Goal: Task Accomplishment & Management: Manage account settings

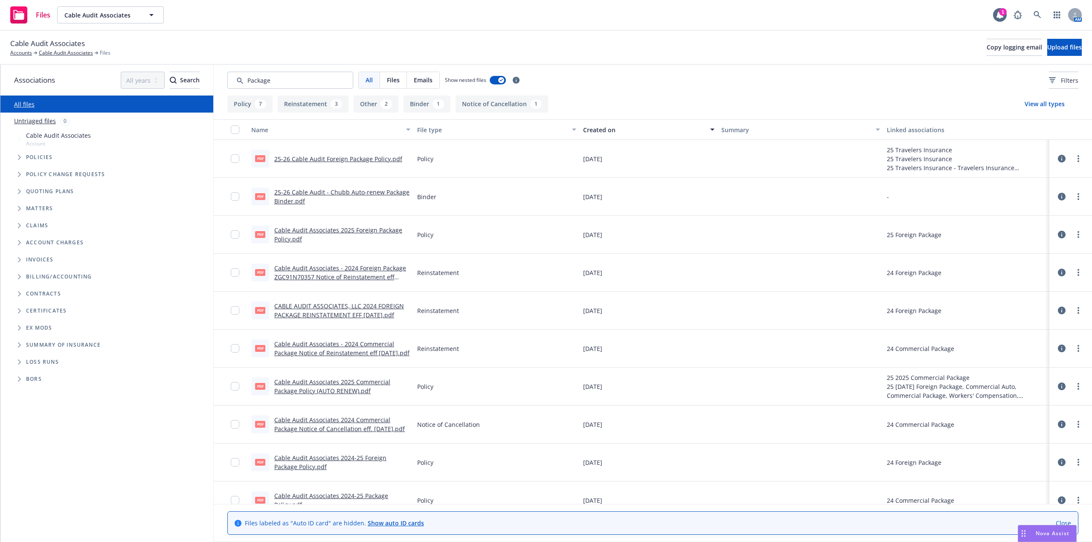
click at [283, 78] on input "Search by keyword..." at bounding box center [290, 80] width 126 height 17
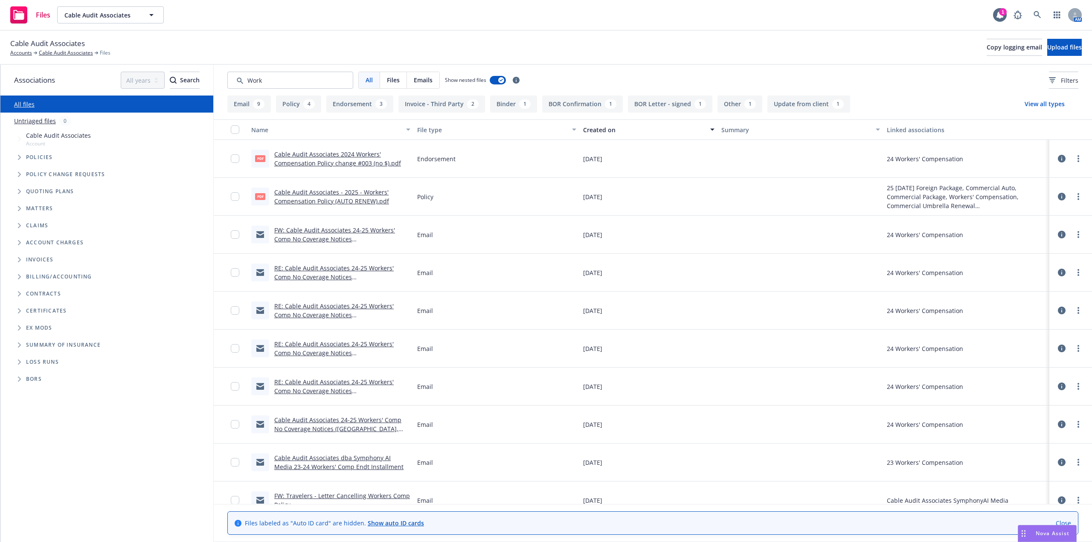
click at [319, 202] on link "Cable Audit Associates - 2025 - Workers' Compensation Policy (AUTO RENEW).pdf" at bounding box center [331, 196] width 115 height 17
click at [276, 83] on input "Search by keyword..." at bounding box center [290, 80] width 126 height 17
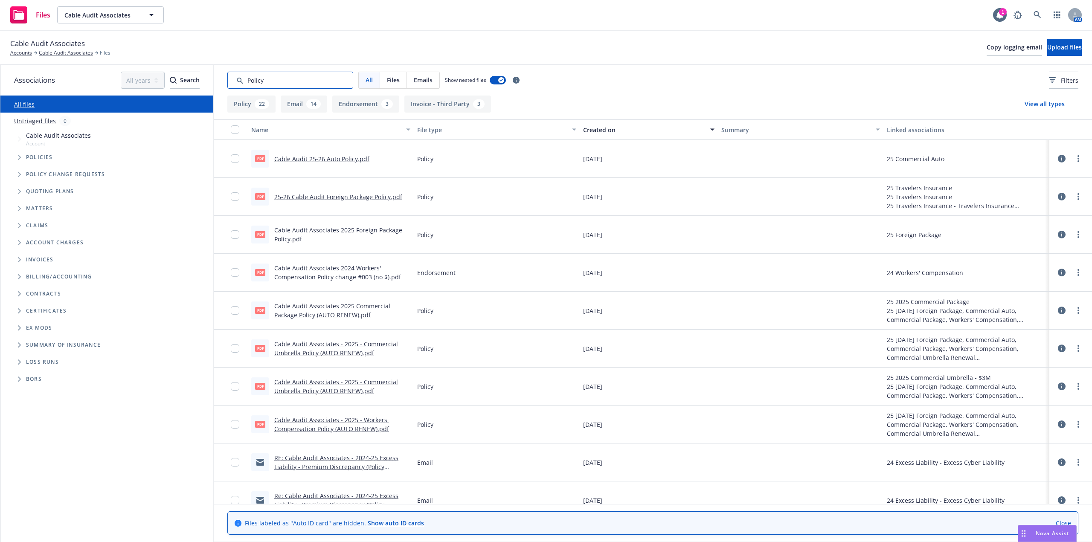
type input "Policy"
click at [602, 129] on div "Created on" at bounding box center [644, 129] width 122 height 9
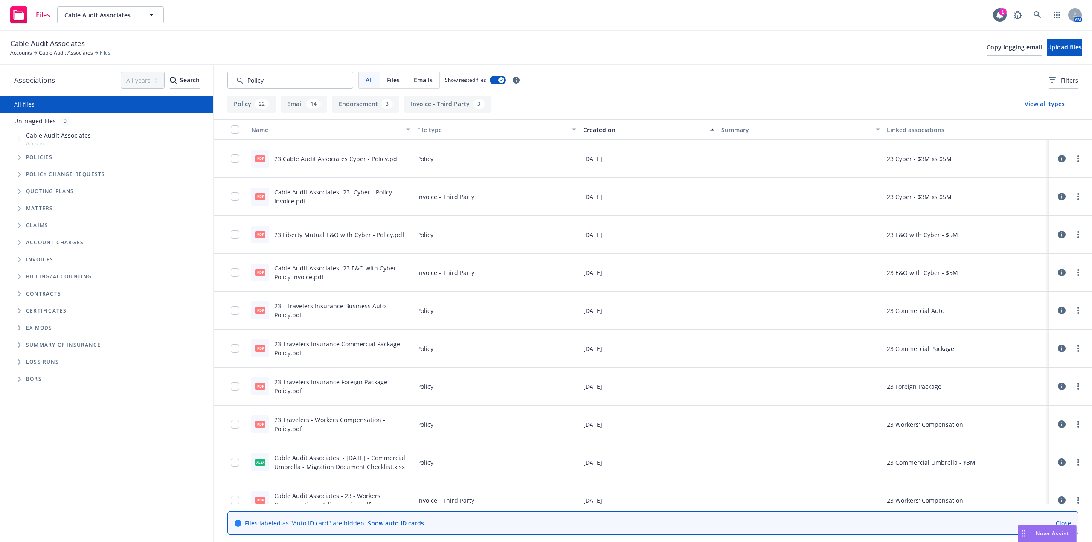
click at [593, 129] on div "Created on" at bounding box center [644, 129] width 122 height 9
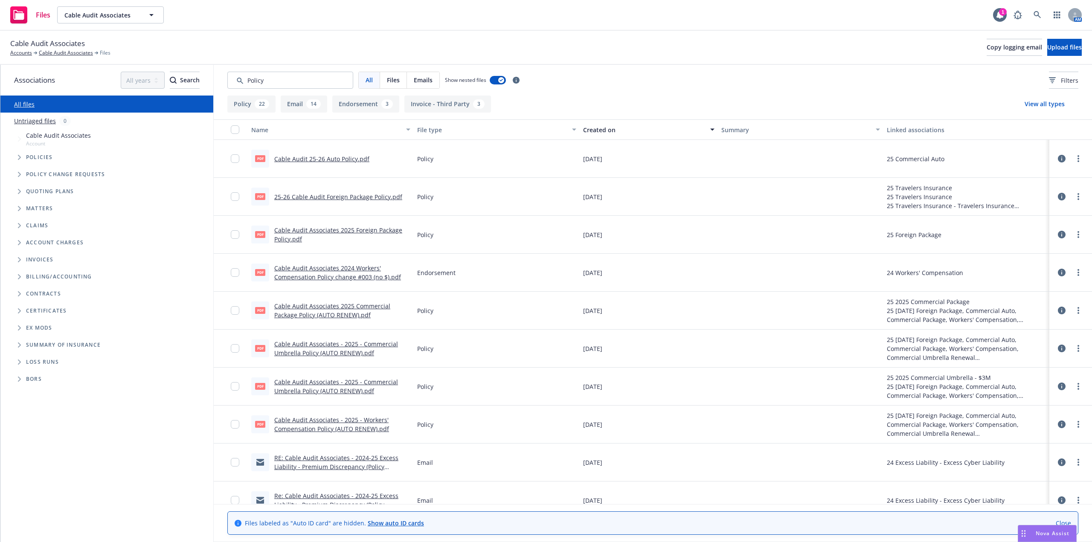
click at [335, 160] on link "Cable Audit 25-26 Auto Policy.pdf" at bounding box center [321, 159] width 95 height 8
click at [372, 195] on link "25-26 Cable Audit Foreign Package Policy.pdf" at bounding box center [338, 197] width 128 height 8
click at [335, 230] on link "Cable Audit Associates 2025 Foreign Package Policy.pdf" at bounding box center [338, 234] width 128 height 17
click at [358, 318] on link "Cable Audit Associates 2025 Commercial Package Policy (AUTO RENEW).pdf" at bounding box center [332, 310] width 116 height 17
click at [338, 388] on link "Cable Audit Associates - 2025 - Commercial Umbrella Policy (AUTO RENEW).pdf" at bounding box center [336, 386] width 124 height 17
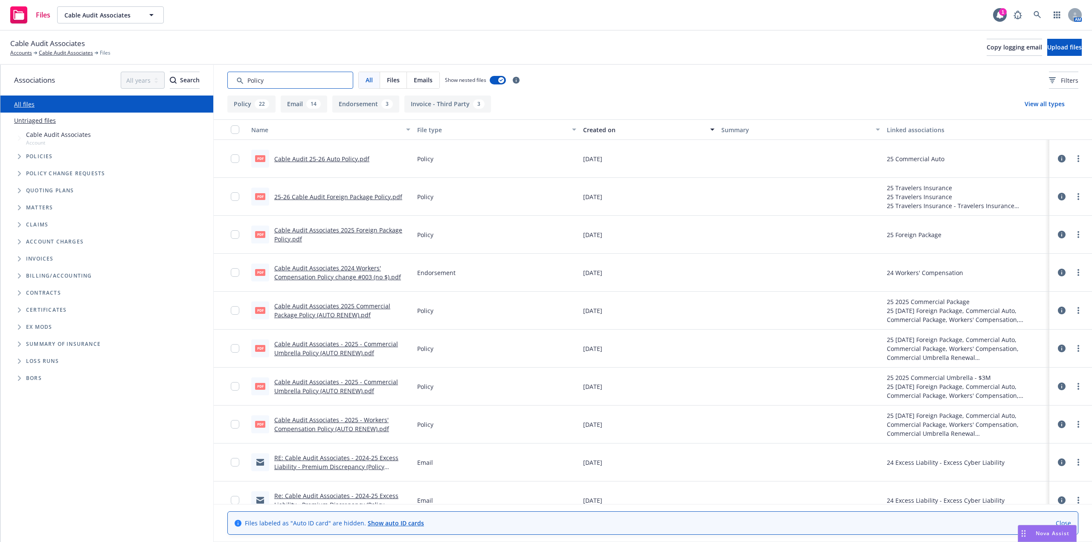
click at [307, 78] on input "Search by keyword..." at bounding box center [290, 80] width 126 height 17
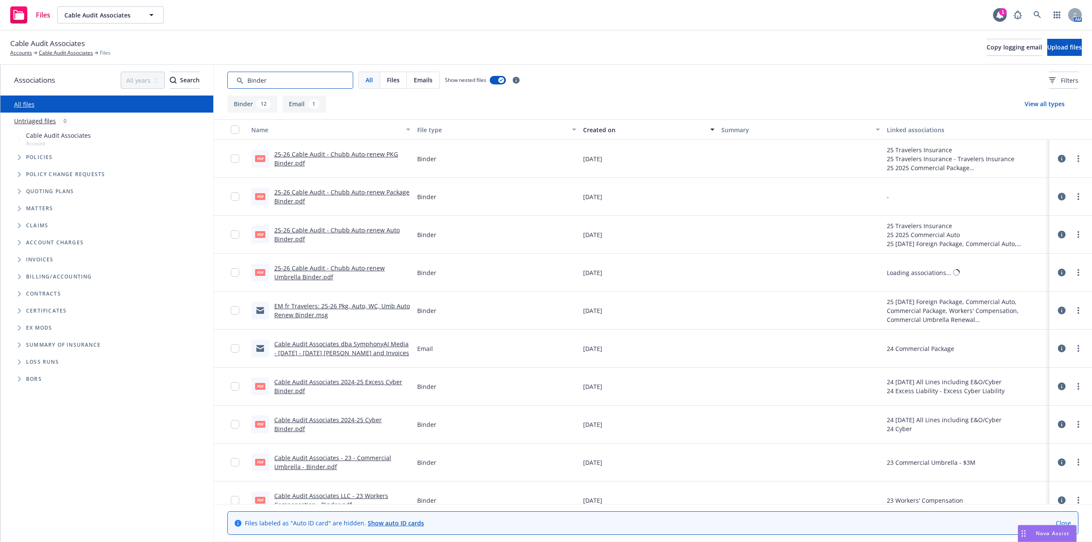
type input "Binder"
click at [628, 64] on div "Cable Audit Associates Accounts Cable Audit Associates Files Copy logging email…" at bounding box center [546, 48] width 1092 height 34
click at [366, 156] on link "25-26 Cable Audit - Chubb Auto-renew PKG Binder.pdf" at bounding box center [336, 158] width 124 height 17
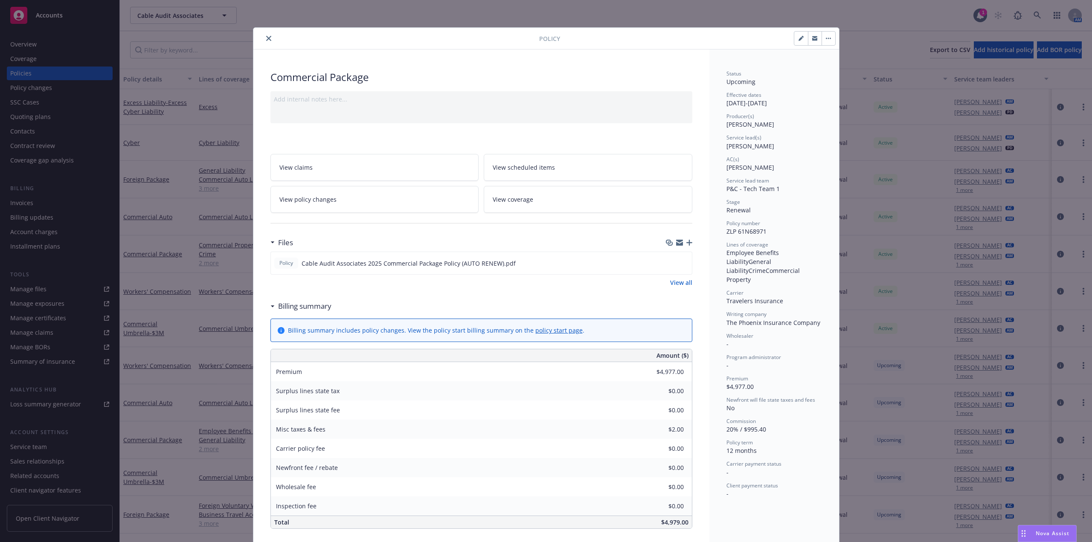
click at [266, 40] on icon "close" at bounding box center [268, 38] width 5 height 5
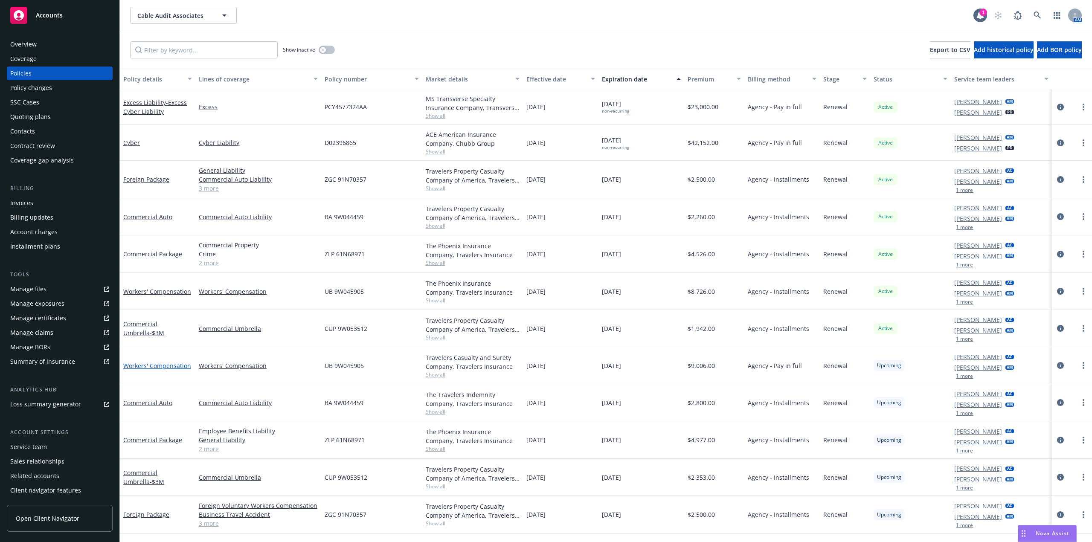
click at [182, 367] on link "Workers' Compensation" at bounding box center [157, 366] width 68 height 8
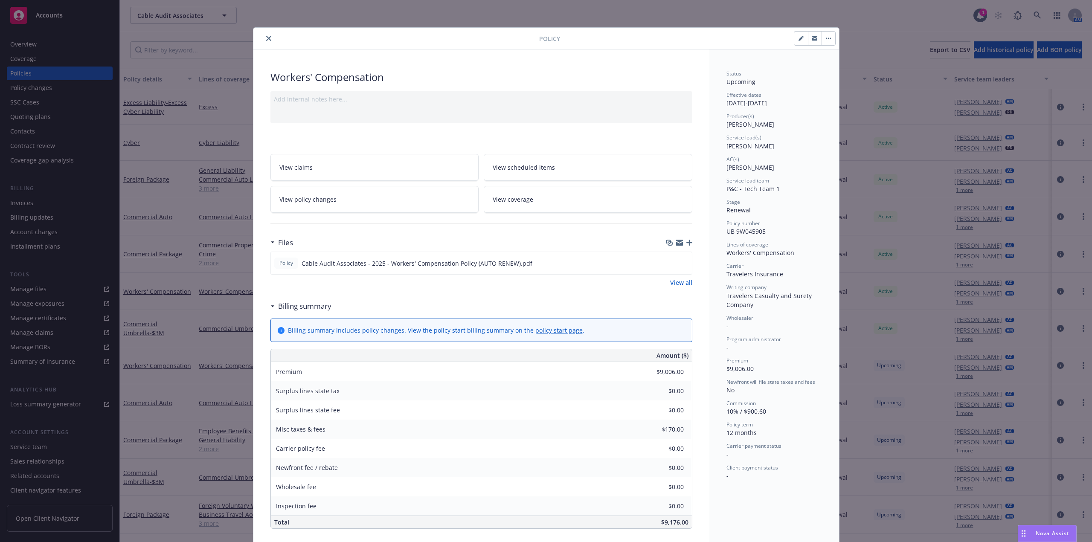
drag, startPoint x: 267, startPoint y: 37, endPoint x: 273, endPoint y: 48, distance: 12.2
click at [267, 37] on icon "close" at bounding box center [268, 38] width 5 height 5
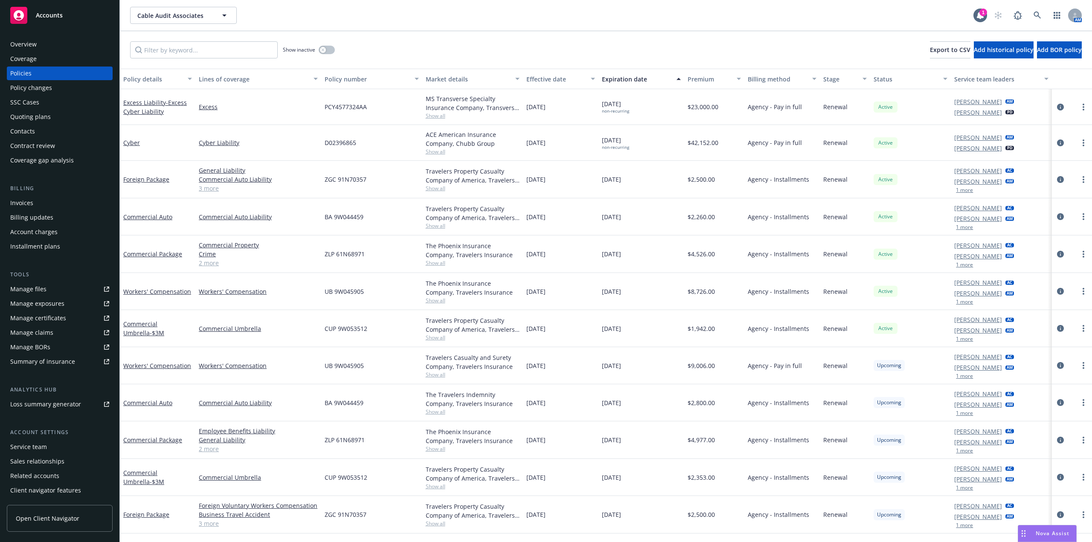
click at [47, 242] on div "Installment plans" at bounding box center [35, 247] width 50 height 14
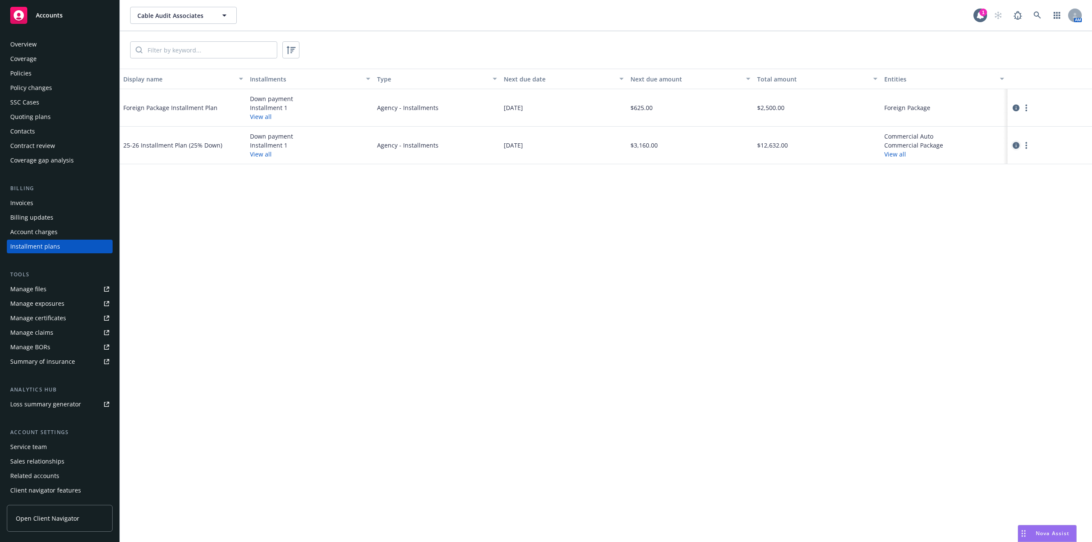
click at [1016, 147] on icon "circleInformation" at bounding box center [1016, 145] width 7 height 7
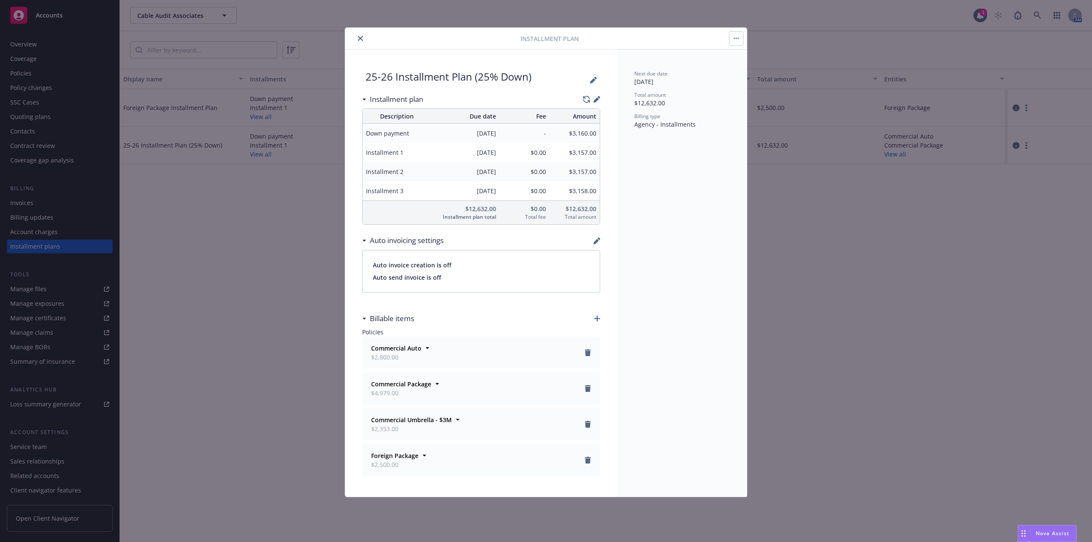
click at [584, 134] on span "$3,160.00" at bounding box center [575, 133] width 44 height 9
copy span "3,160.00"
click at [363, 39] on button "close" at bounding box center [360, 38] width 10 height 10
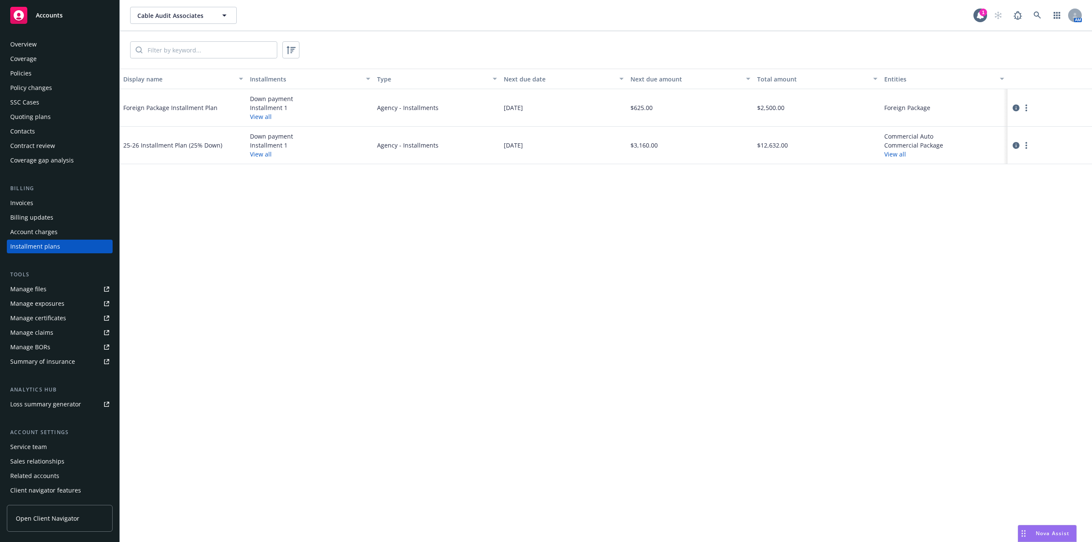
click at [58, 74] on div "Policies" at bounding box center [59, 74] width 99 height 14
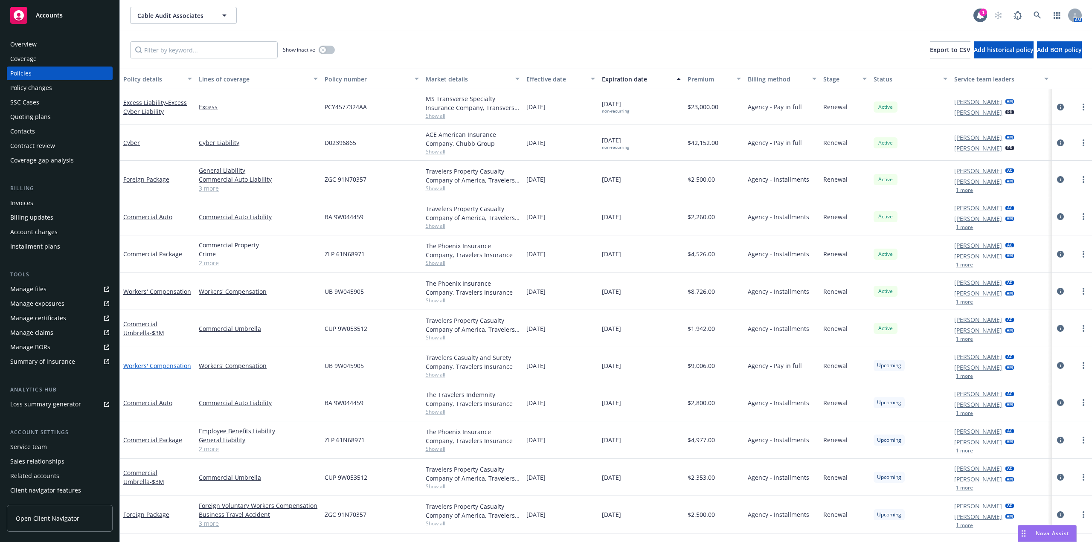
click at [160, 366] on link "Workers' Compensation" at bounding box center [157, 366] width 68 height 8
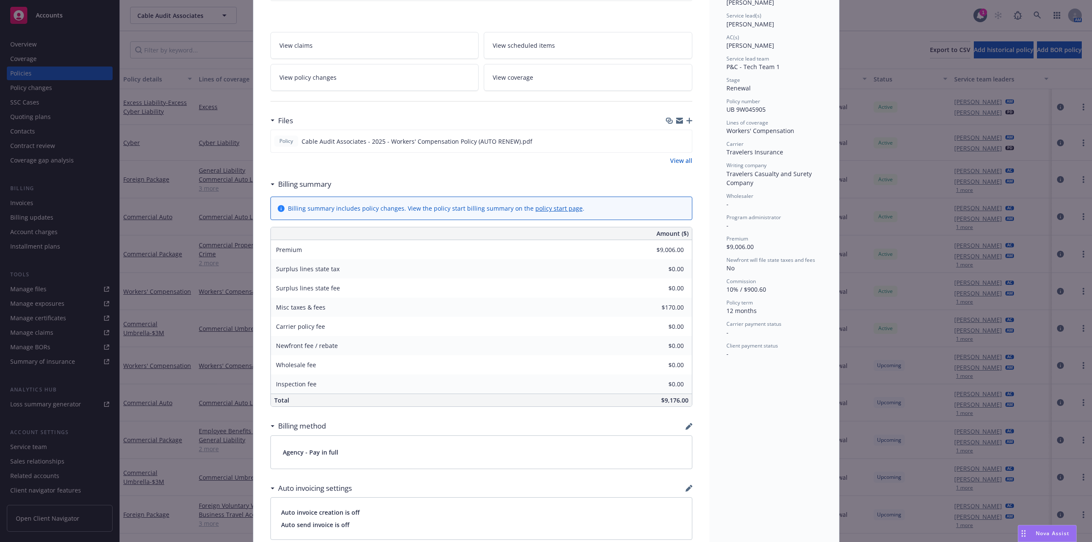
scroll to position [299, 0]
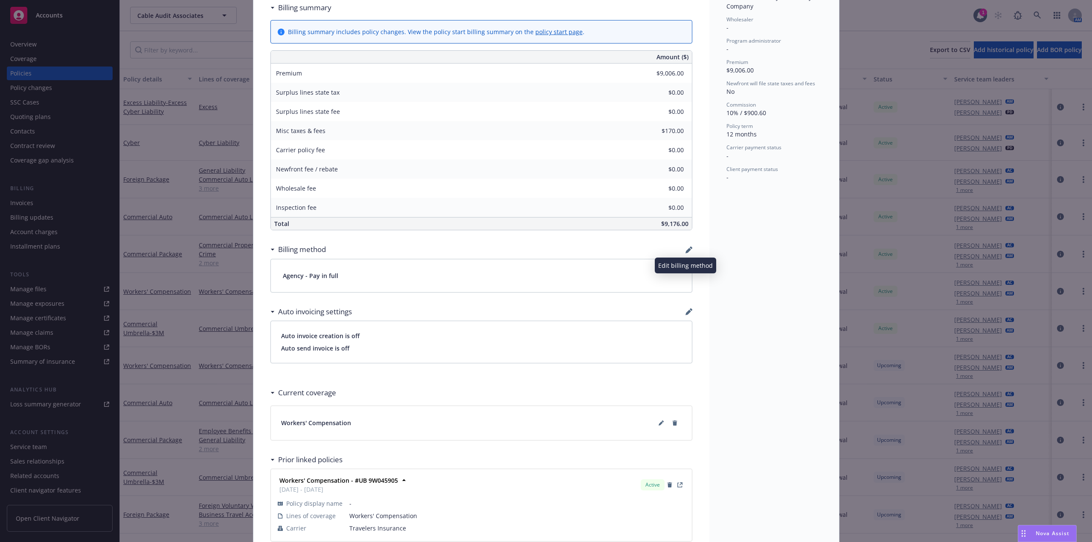
click at [686, 247] on icon "button" at bounding box center [689, 250] width 7 height 7
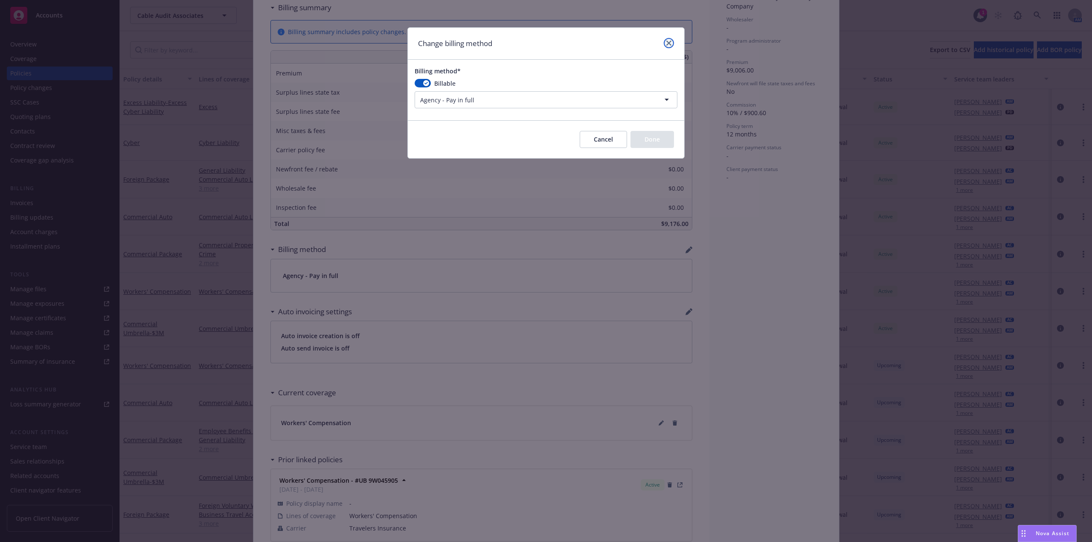
click at [671, 41] on icon "close" at bounding box center [668, 43] width 5 height 5
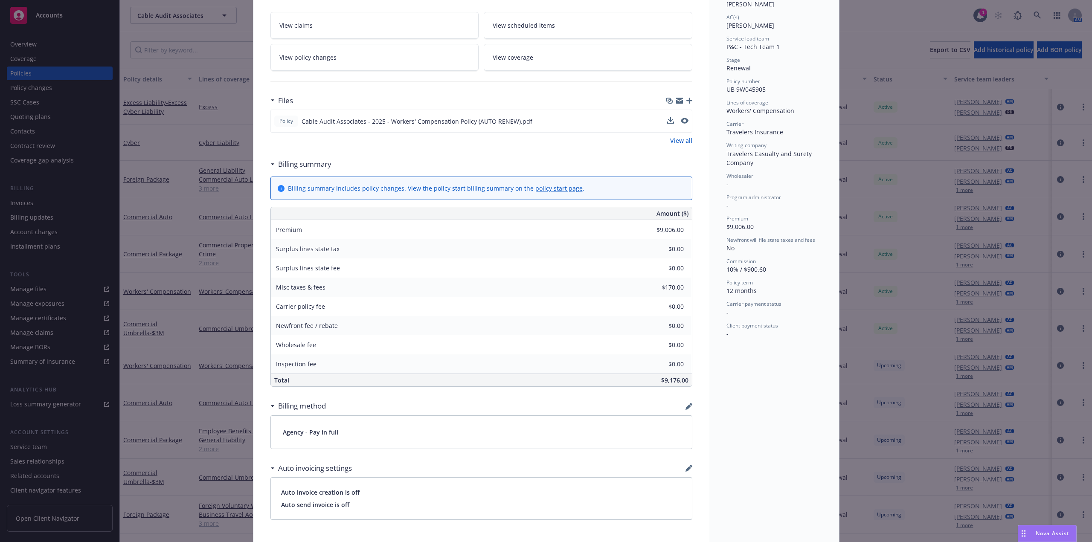
scroll to position [128, 0]
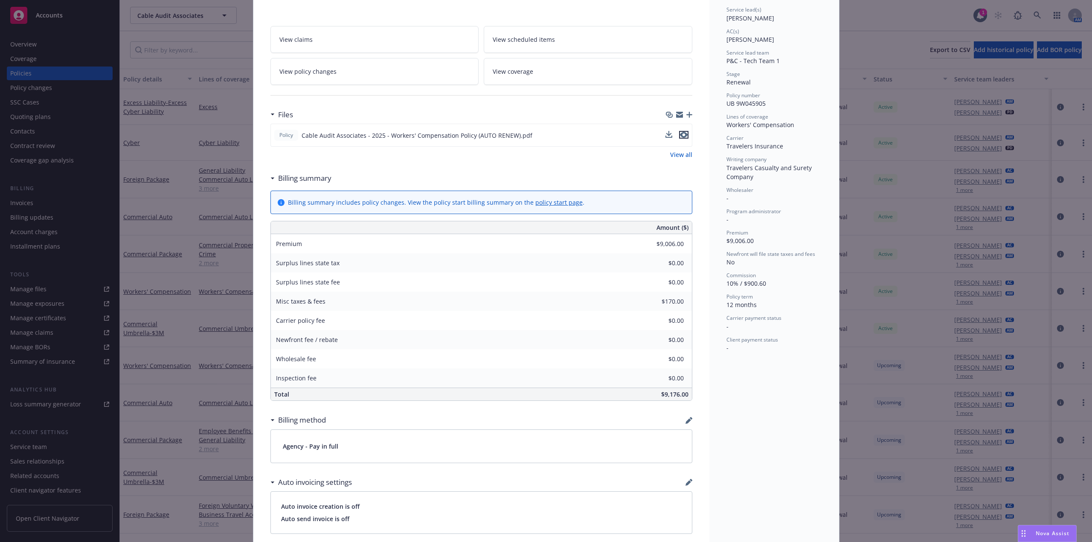
click at [684, 135] on icon "preview file" at bounding box center [684, 135] width 8 height 6
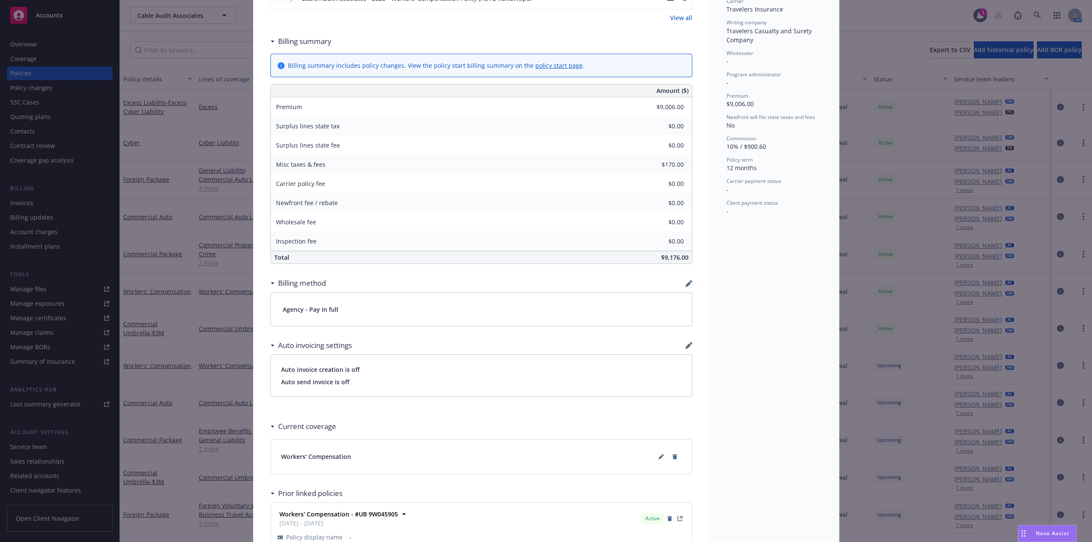
scroll to position [346, 0]
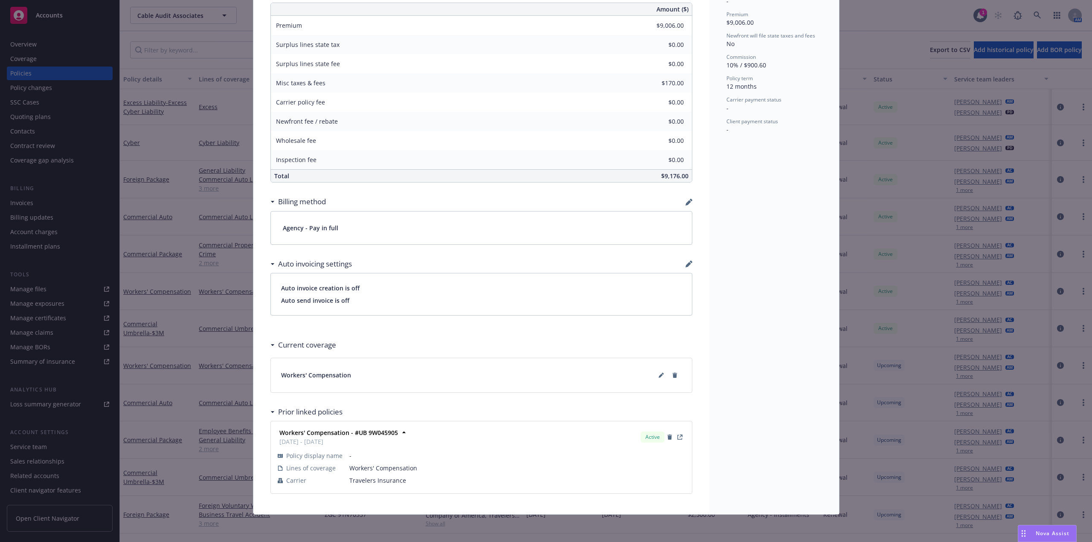
click at [686, 200] on icon "button" at bounding box center [689, 202] width 7 height 7
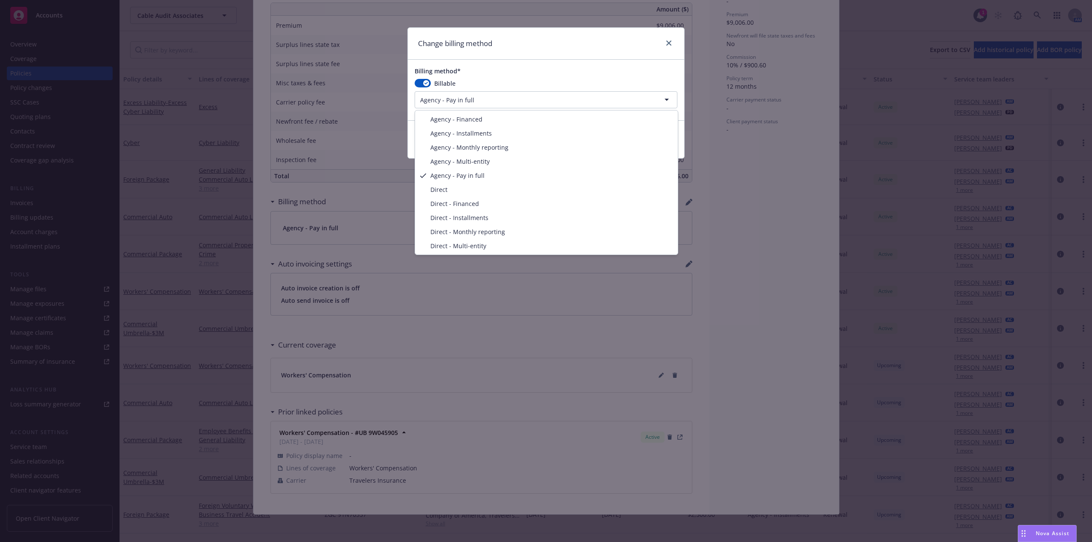
click at [512, 102] on html "Accounts Overview Coverage Policies Policy changes SSC Cases Quoting plans Cont…" at bounding box center [546, 271] width 1092 height 542
click at [492, 97] on html "Accounts Overview Coverage Policies Policy changes SSC Cases Quoting plans Cont…" at bounding box center [546, 271] width 1092 height 542
select select "AGENCY_INSTALLMENTS"
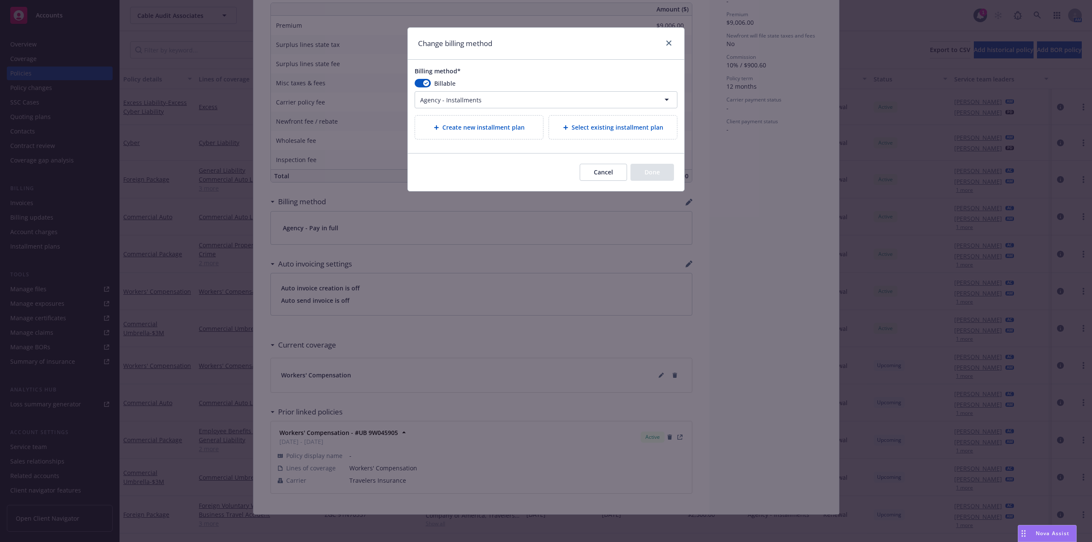
click at [600, 133] on div "Select existing installment plan" at bounding box center [613, 127] width 128 height 23
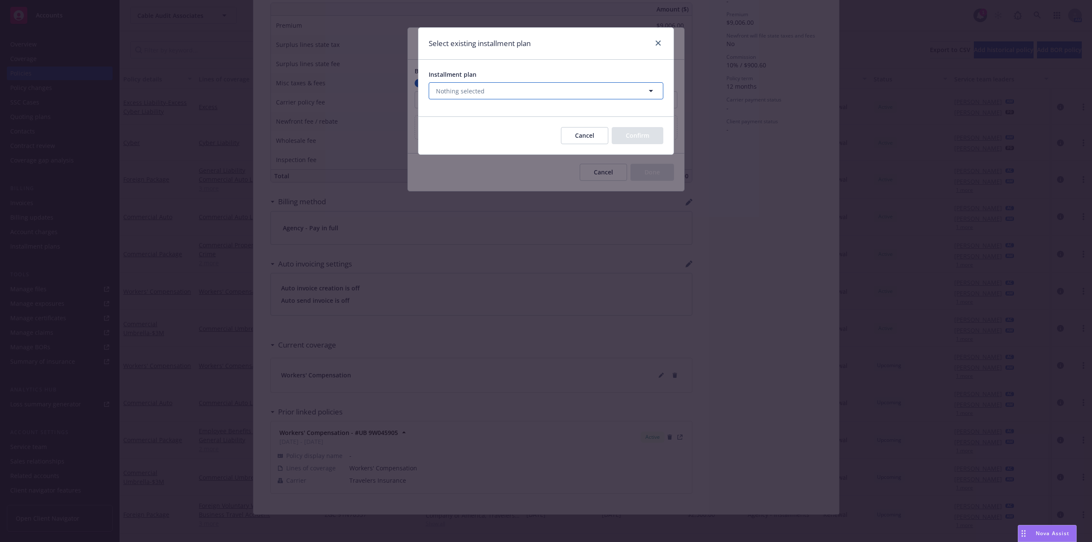
click at [526, 93] on button "Nothing selected" at bounding box center [546, 90] width 235 height 17
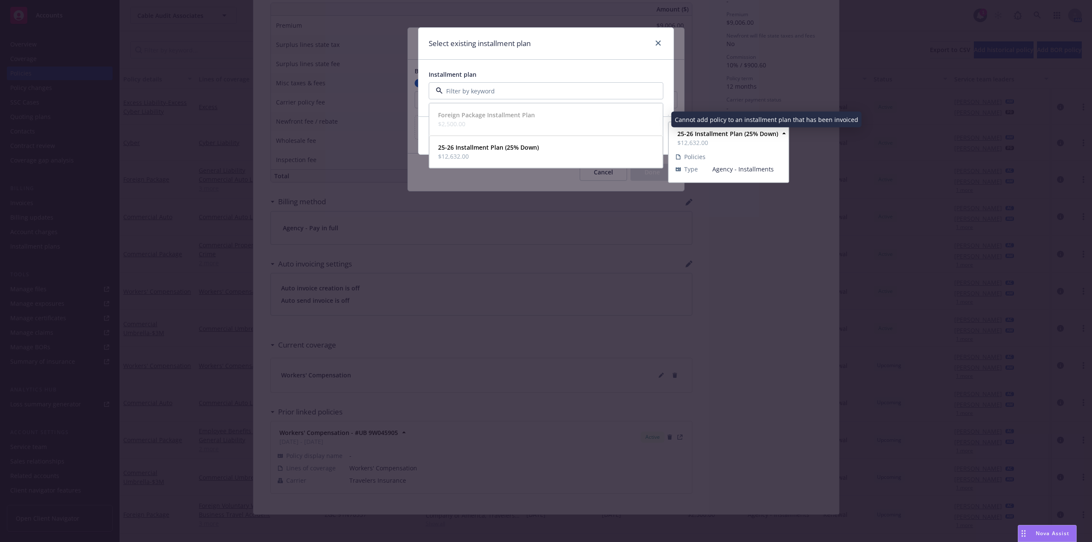
click at [506, 155] on span "$12,632.00" at bounding box center [488, 156] width 101 height 9
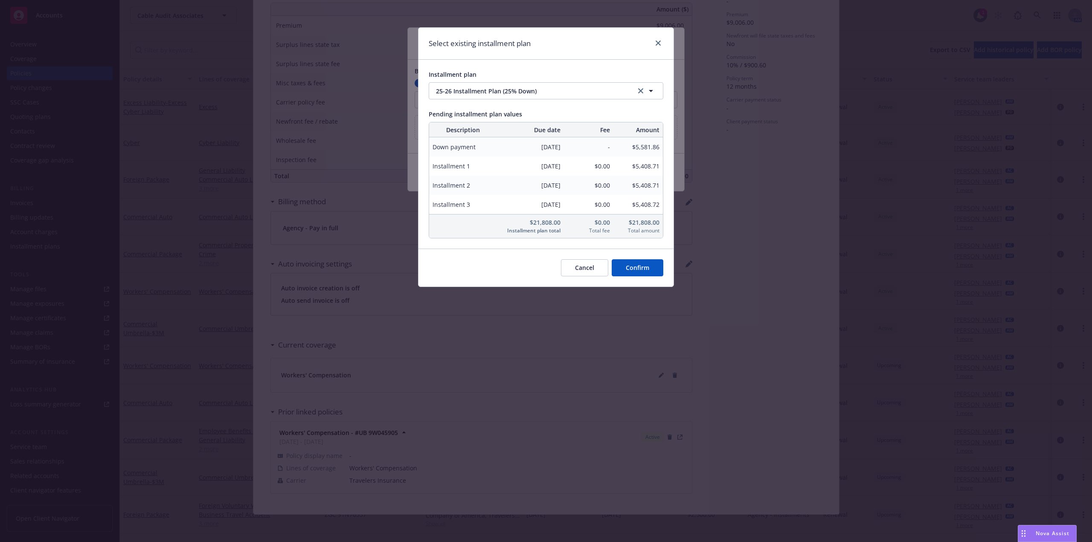
click at [646, 273] on button "Confirm" at bounding box center [638, 267] width 52 height 17
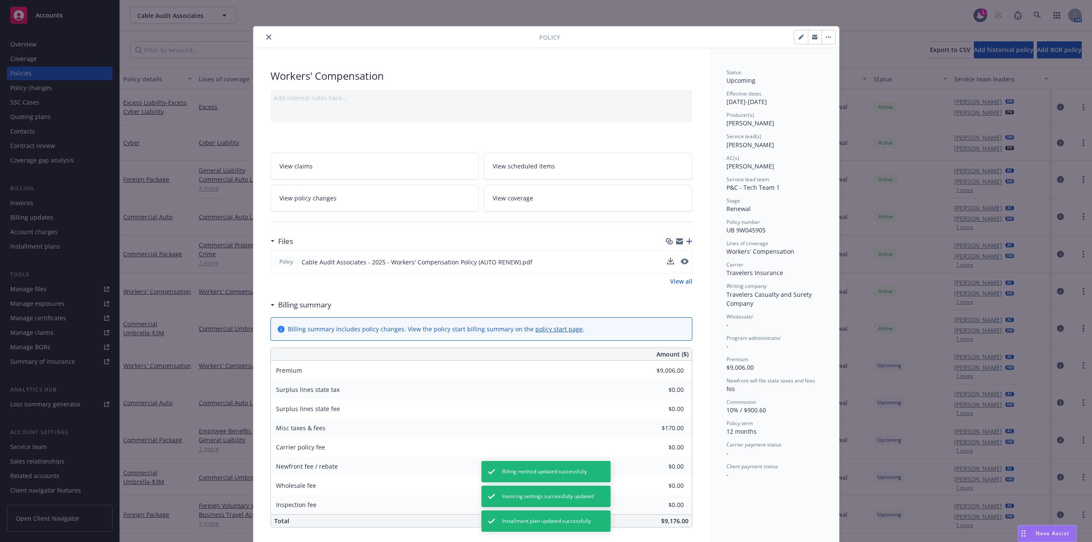
scroll to position [0, 0]
click at [267, 38] on icon "close" at bounding box center [268, 38] width 5 height 5
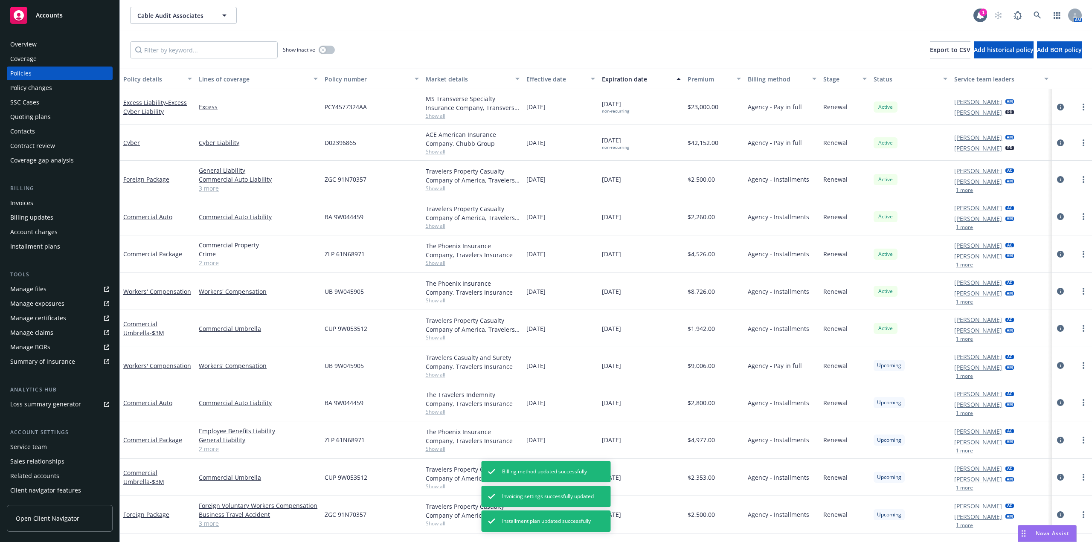
click at [49, 242] on div "Installment plans" at bounding box center [35, 247] width 50 height 14
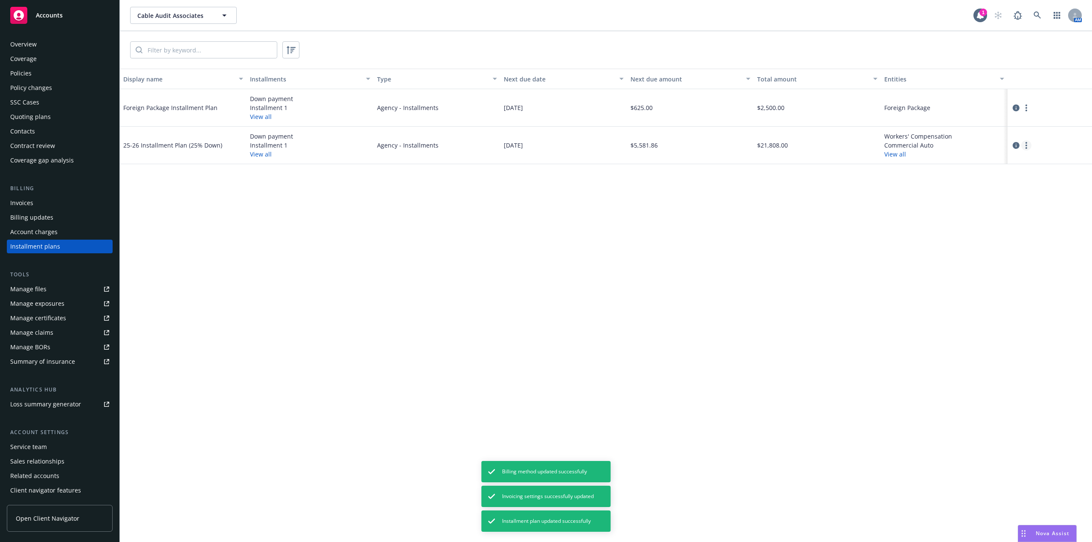
click at [1028, 145] on link "more" at bounding box center [1026, 145] width 10 height 10
click at [1019, 148] on icon "circleInformation" at bounding box center [1016, 145] width 7 height 7
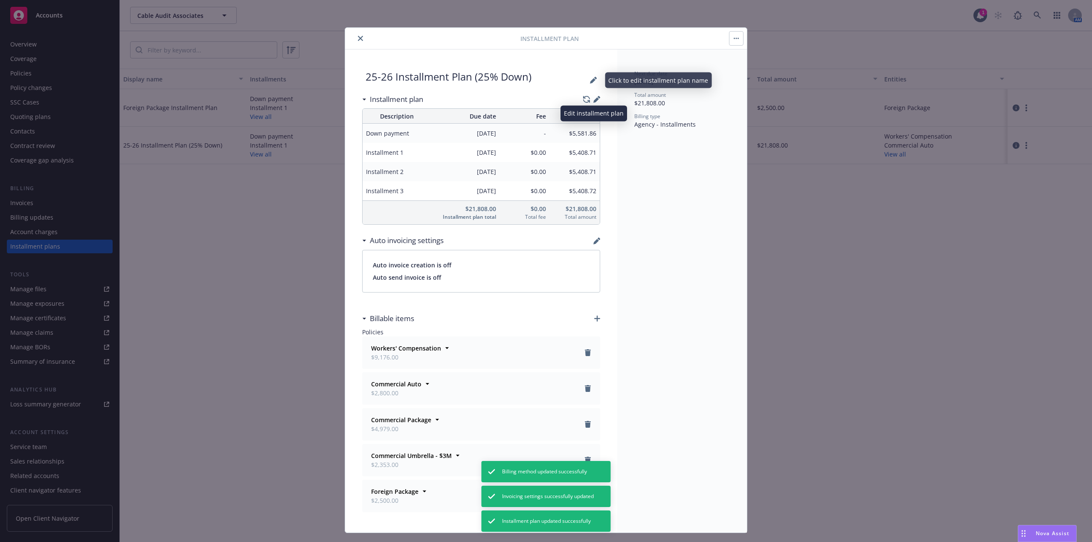
click at [594, 98] on icon "button" at bounding box center [596, 100] width 6 height 6
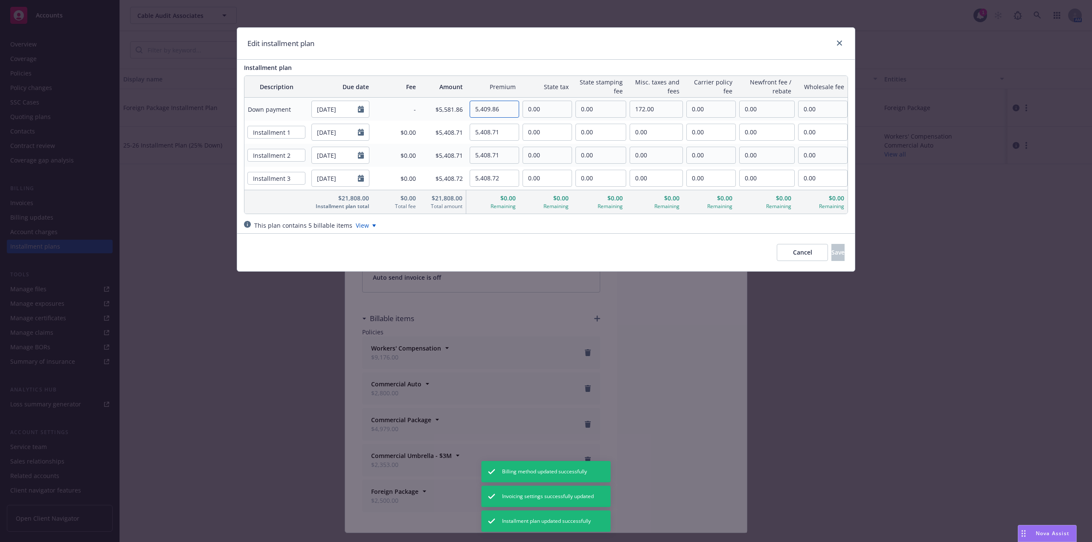
click at [487, 108] on input "5,409.86" at bounding box center [494, 109] width 49 height 16
click at [488, 105] on input "5,409.86" at bounding box center [494, 109] width 49 height 16
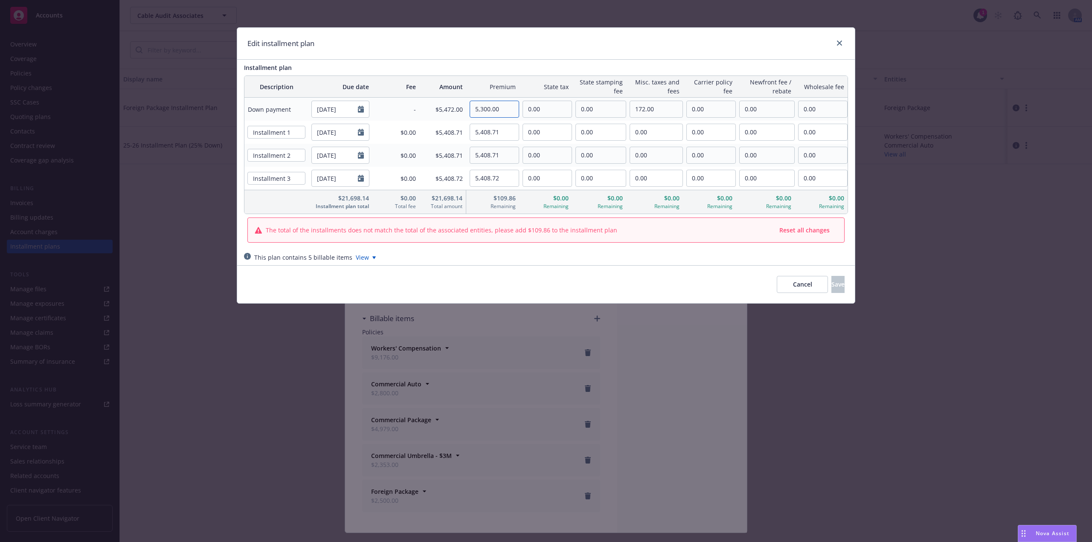
type input "5,300.00"
click at [485, 132] on input "5,408.71" at bounding box center [494, 132] width 49 height 16
click at [496, 132] on input "5,408.71" at bounding box center [494, 132] width 49 height 16
click at [491, 136] on input "5,445.00" at bounding box center [494, 132] width 49 height 16
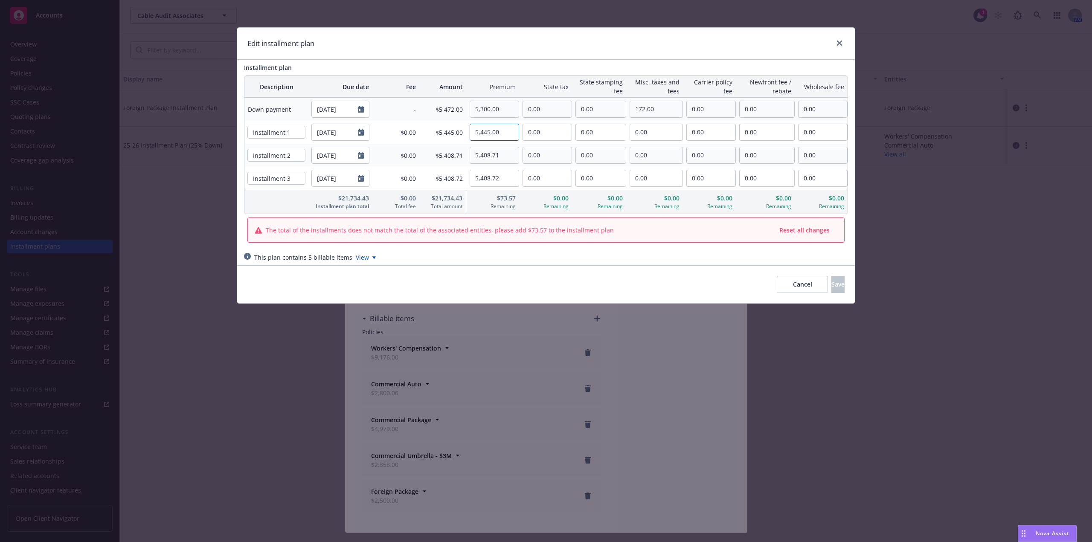
type input "5,445.00"
click at [482, 152] on input "5,408.71" at bounding box center [494, 155] width 49 height 16
paste input "5,445.00"
drag, startPoint x: 511, startPoint y: 156, endPoint x: 448, endPoint y: 155, distance: 62.3
click at [448, 155] on tr "Installment 2 02/21/2026 $0.00 $55,445.00 55,445.00 0.00 0.00 0.00 0.00 0.00 0.…" at bounding box center [545, 155] width 603 height 23
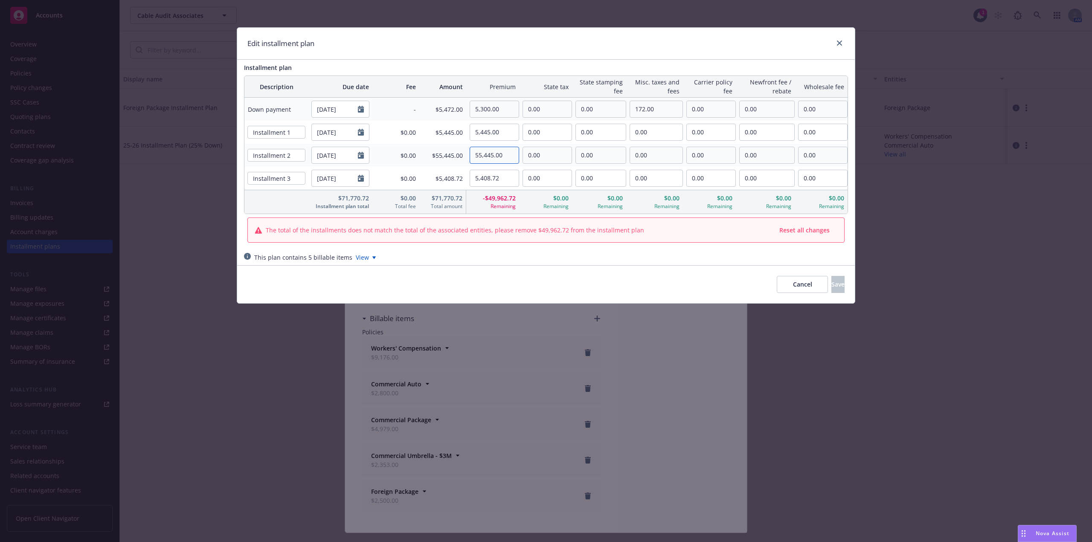
paste input "text"
type input "5,445.00"
click at [492, 177] on input "5,408.72" at bounding box center [494, 178] width 49 height 16
click at [506, 179] on input "5,408.72" at bounding box center [494, 178] width 49 height 16
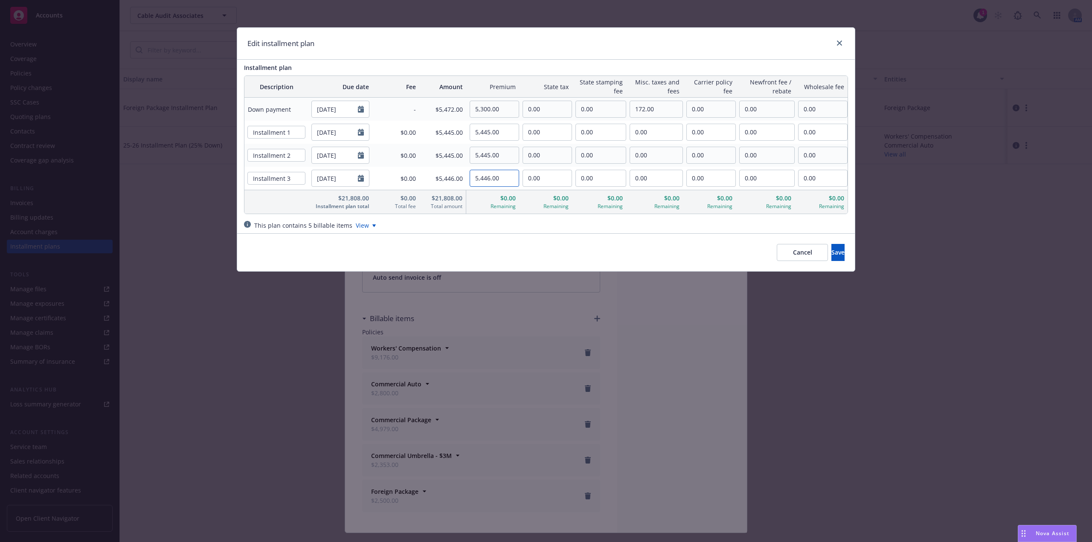
type input "5,446.00"
click at [541, 109] on input "0.00" at bounding box center [547, 109] width 49 height 16
click at [545, 113] on input "0.00" at bounding box center [547, 109] width 49 height 16
click at [659, 108] on input "172.00" at bounding box center [656, 109] width 52 height 16
click at [662, 109] on input "172.00" at bounding box center [656, 109] width 52 height 16
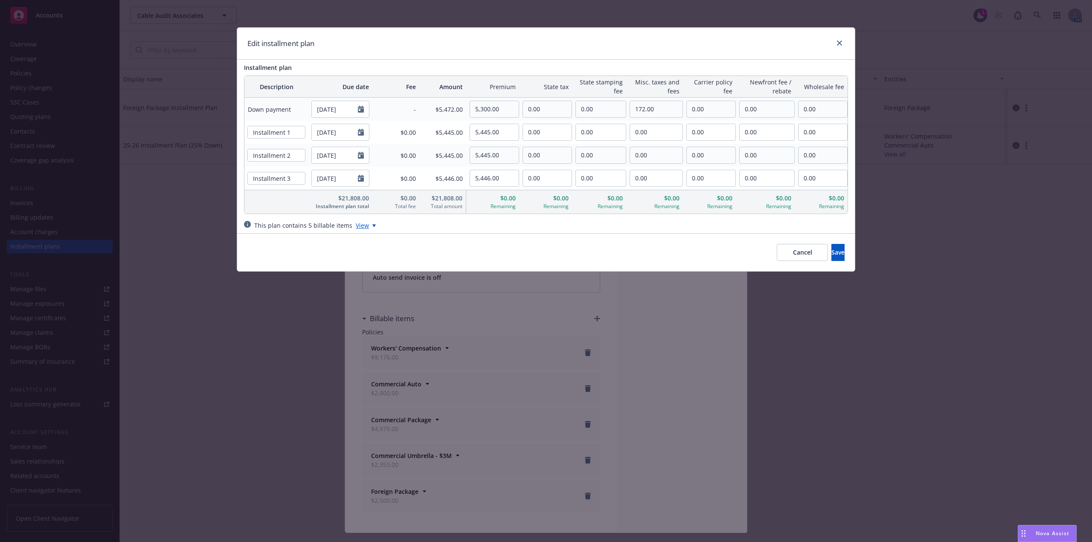
click at [365, 229] on div "View" at bounding box center [366, 225] width 20 height 9
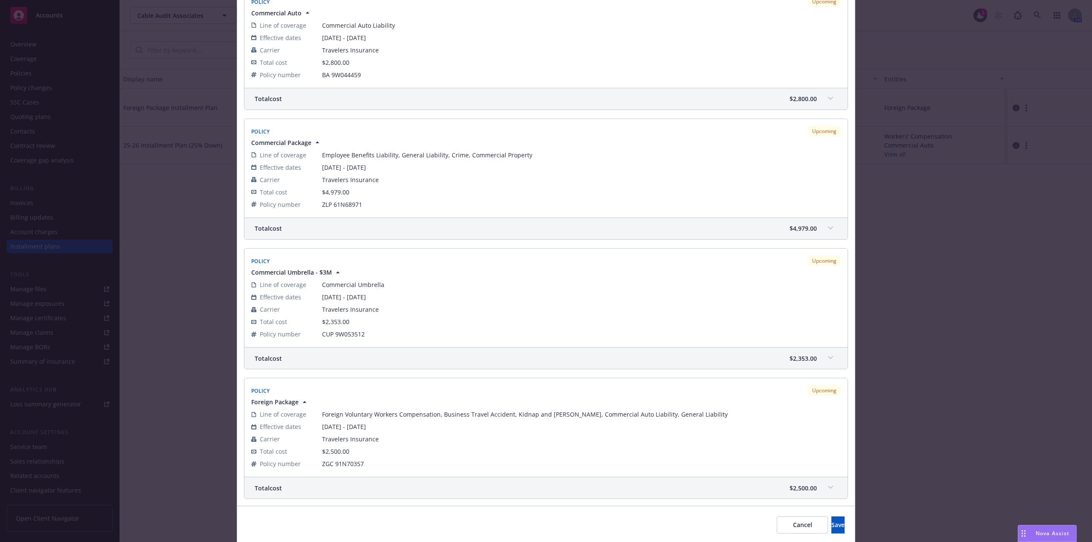
scroll to position [404, 0]
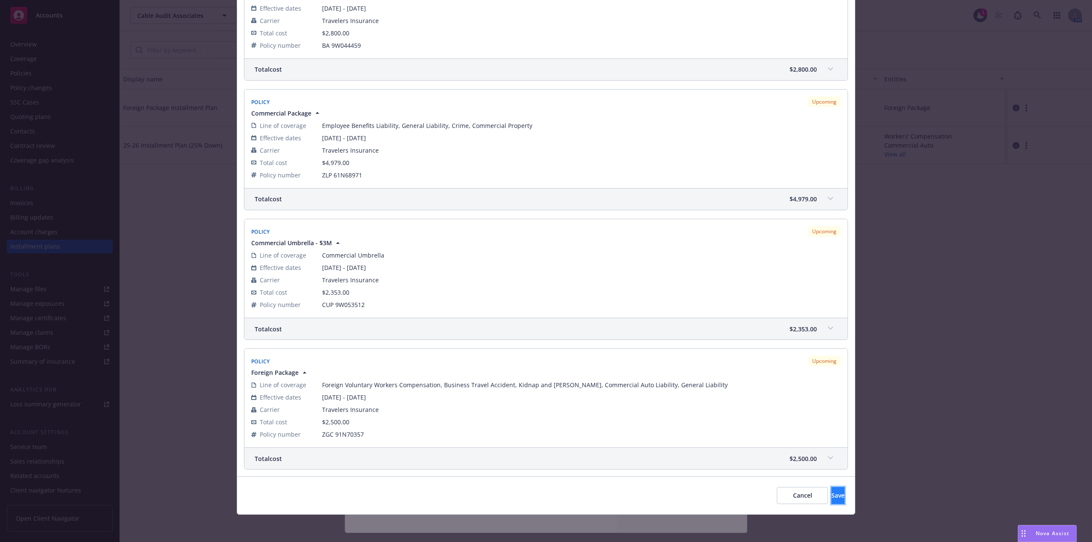
click at [832, 494] on span "Save" at bounding box center [838, 496] width 13 height 8
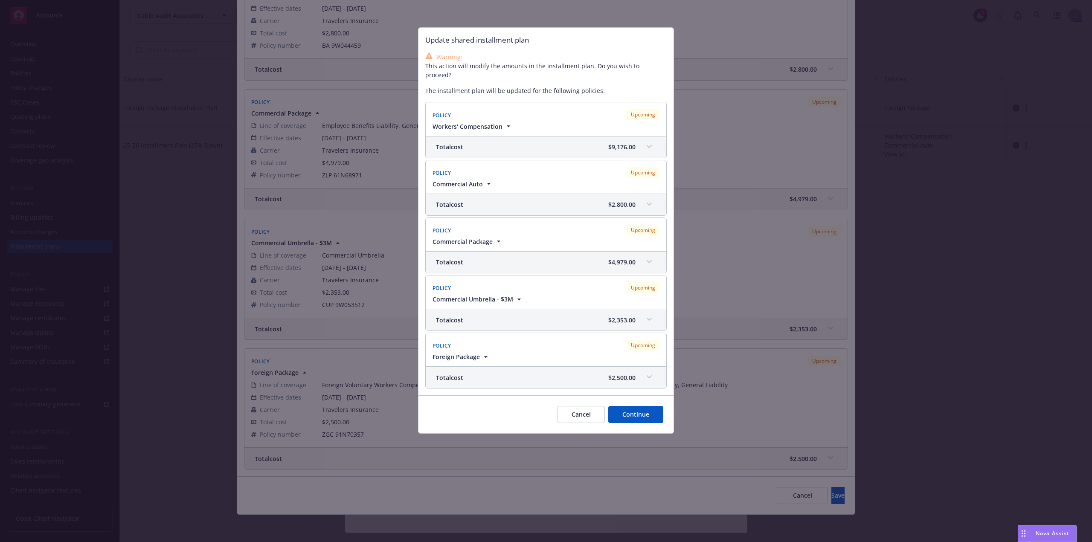
click at [630, 406] on button "Continue" at bounding box center [635, 414] width 55 height 17
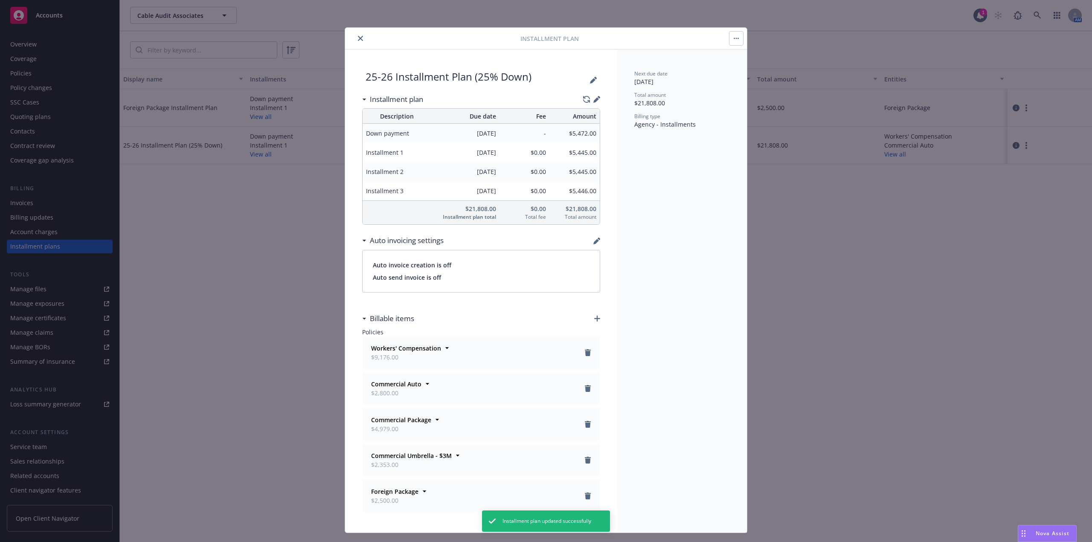
click at [359, 37] on icon "close" at bounding box center [360, 38] width 5 height 5
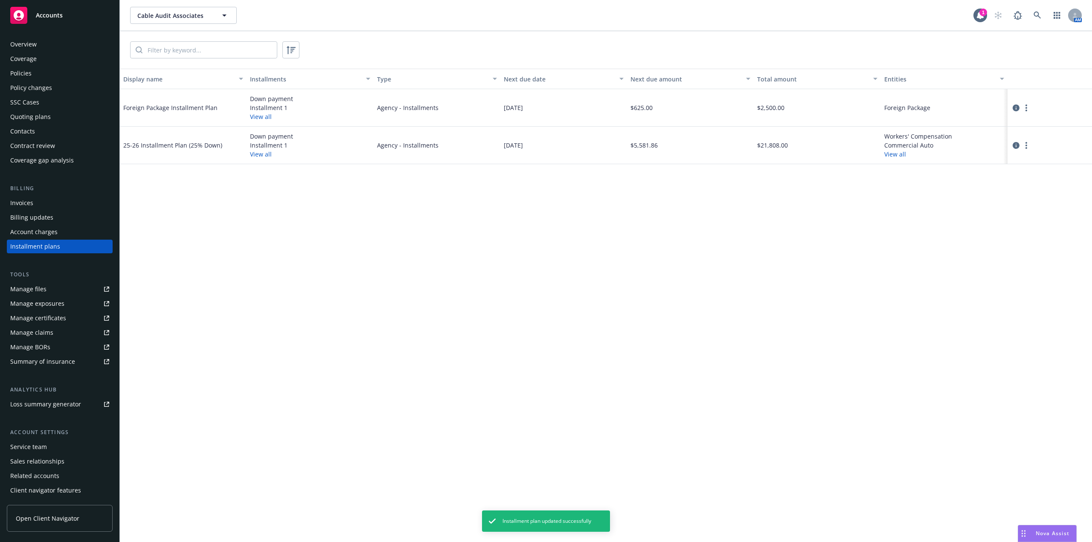
click at [34, 203] on div "Invoices" at bounding box center [59, 203] width 99 height 14
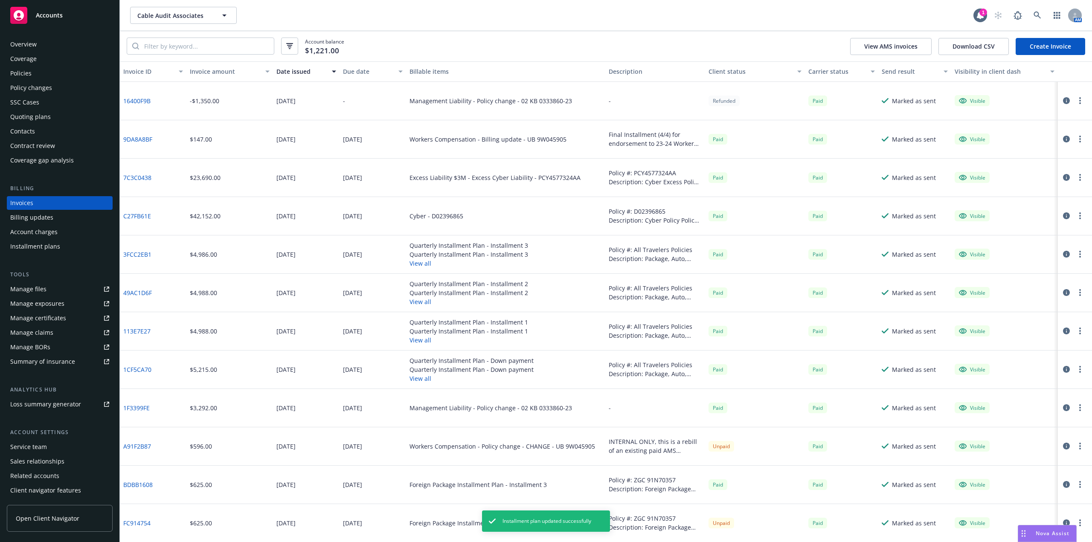
click at [1054, 45] on link "Create Invoice" at bounding box center [1051, 46] width 70 height 17
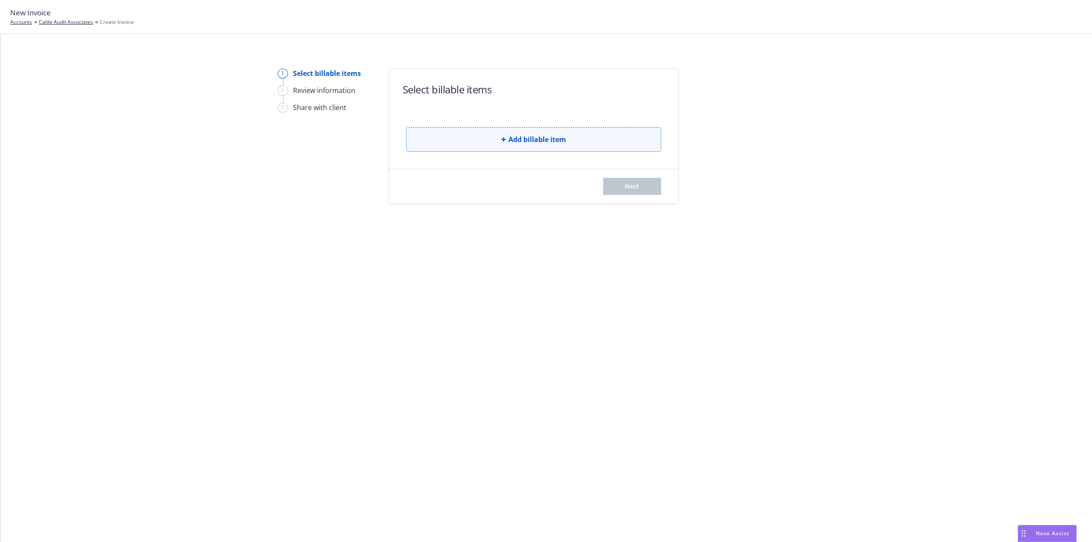
click at [535, 147] on button "Add billable item" at bounding box center [533, 139] width 255 height 25
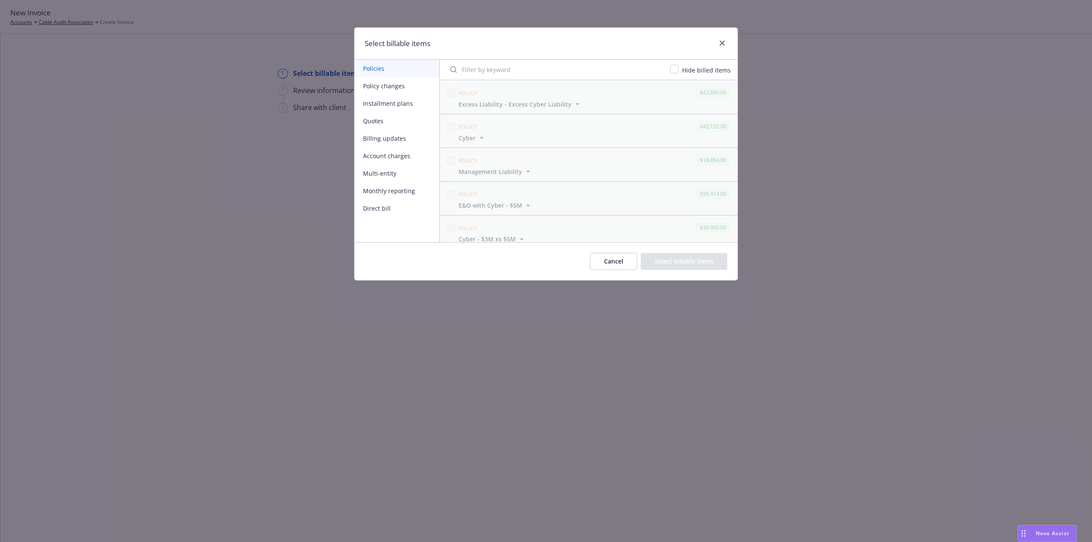
click at [384, 108] on button "Installment plans" at bounding box center [397, 103] width 85 height 17
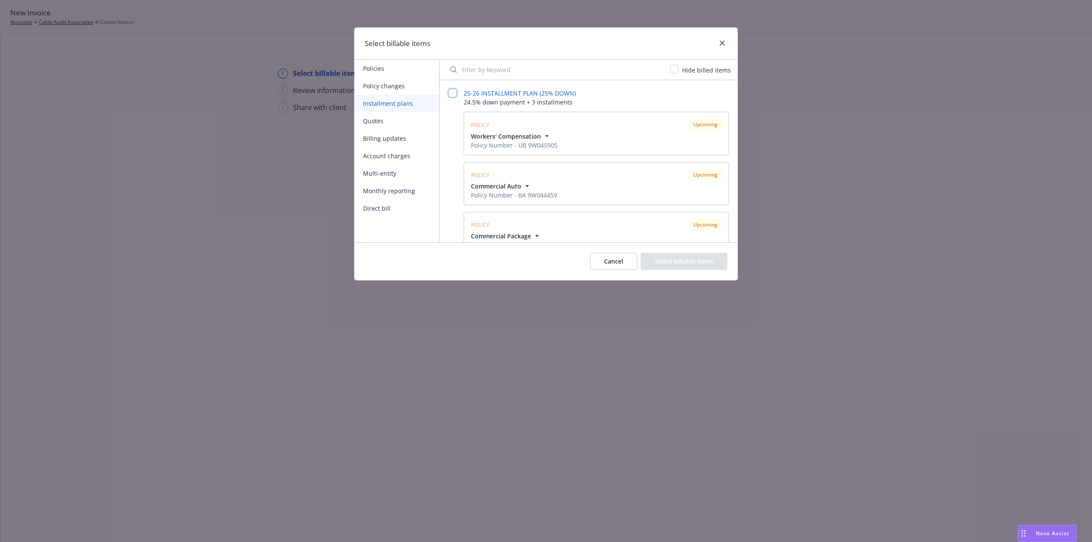
click at [454, 95] on input "checkbox" at bounding box center [452, 93] width 9 height 9
checkbox input "false"
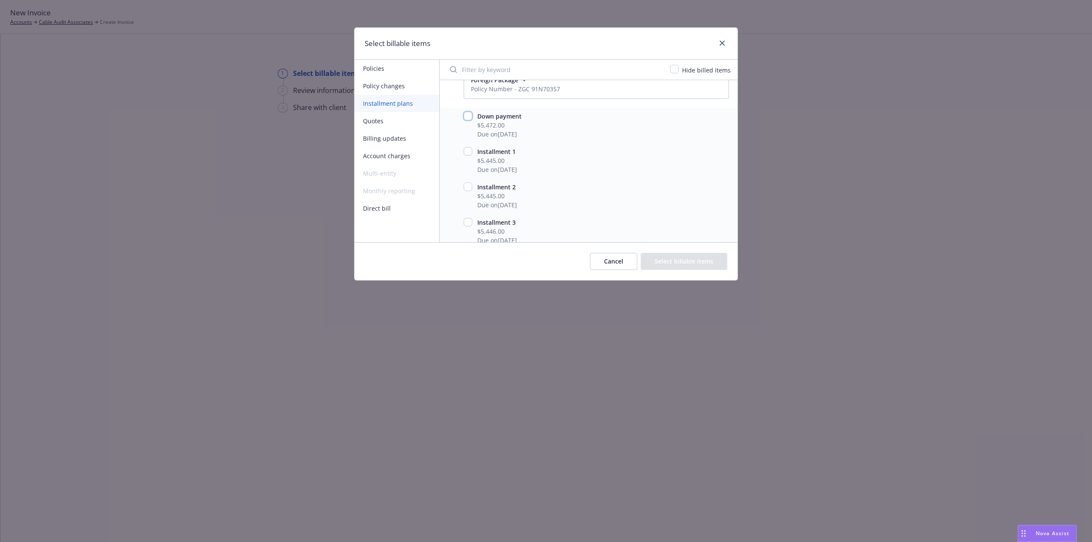
click at [467, 118] on input "checkbox" at bounding box center [468, 116] width 9 height 9
checkbox input "true"
click at [696, 261] on button "Select billable items" at bounding box center [684, 261] width 87 height 17
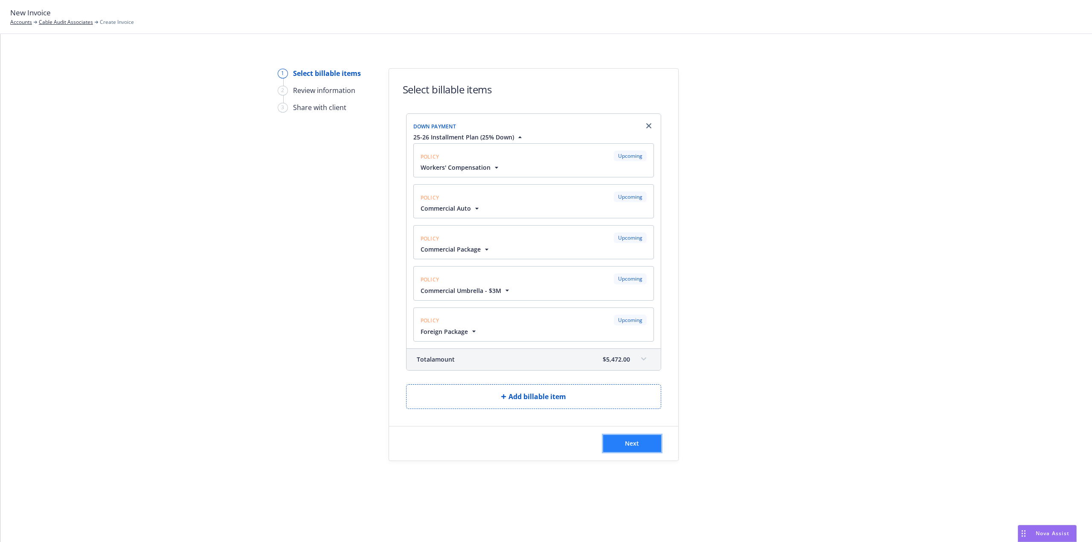
click at [639, 443] on button "Next" at bounding box center [632, 443] width 58 height 17
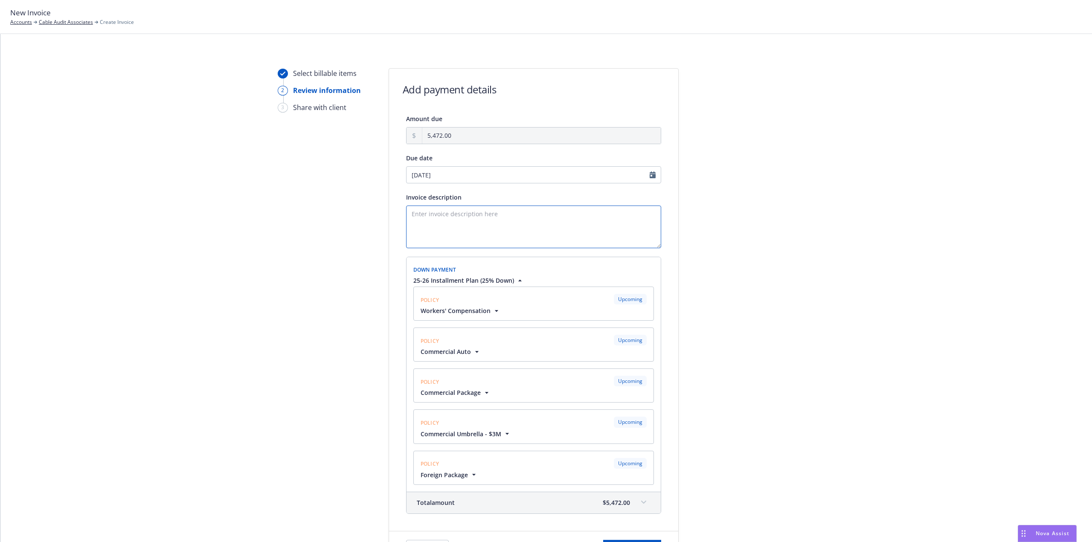
click at [475, 227] on textarea "Invoice description" at bounding box center [533, 227] width 255 height 43
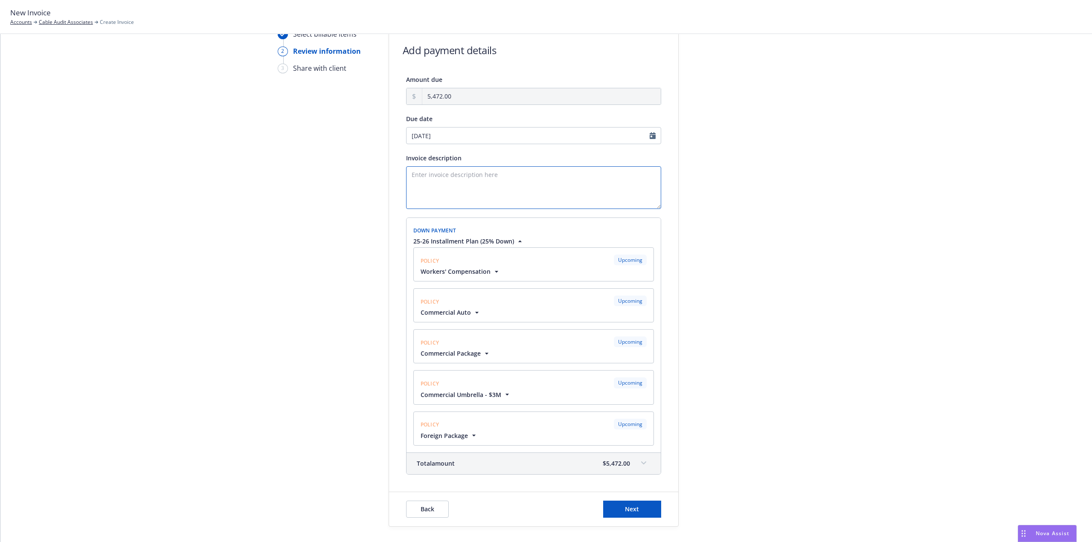
scroll to position [79, 0]
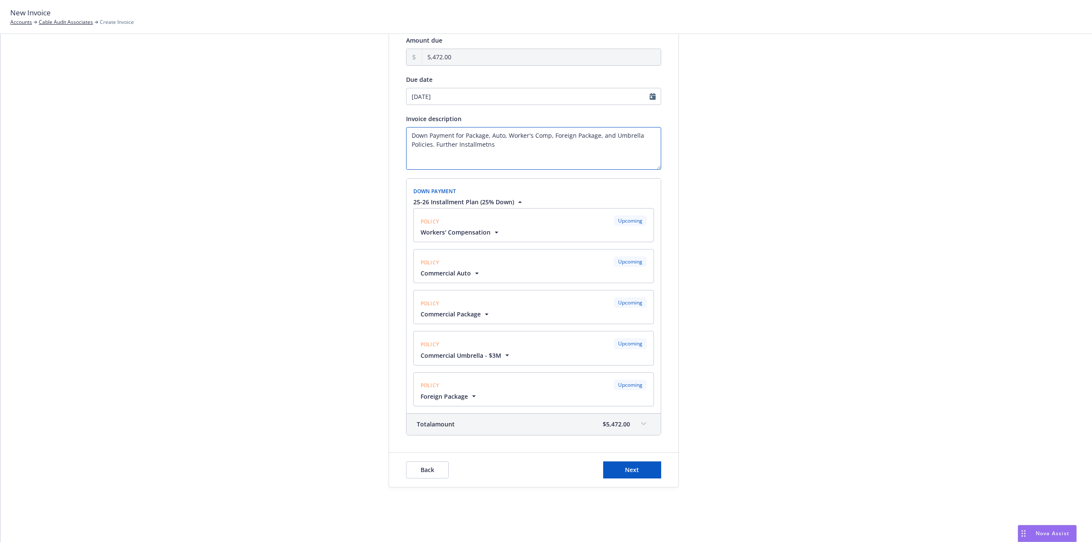
drag, startPoint x: 509, startPoint y: 149, endPoint x: 433, endPoint y: 145, distance: 76.5
click at [434, 151] on textarea "Down Payment for Package, Auto, Worker's Comp, Foreign Package, and Umbrella Po…" at bounding box center [533, 148] width 255 height 43
click at [433, 145] on textarea "Down Payment for Package, Auto, Worker's Comp, Foreign Package, and Umbrella Po…" at bounding box center [533, 148] width 255 height 43
click at [478, 155] on textarea "Down Payment for Package, Auto, Worker's Comp, Foreign Package, and Umbrella Po…" at bounding box center [533, 148] width 255 height 43
click at [466, 162] on textarea "Down Payment for Package, Auto, Worker's Comp, Foreign Package, and Umbrella Po…" at bounding box center [533, 148] width 255 height 43
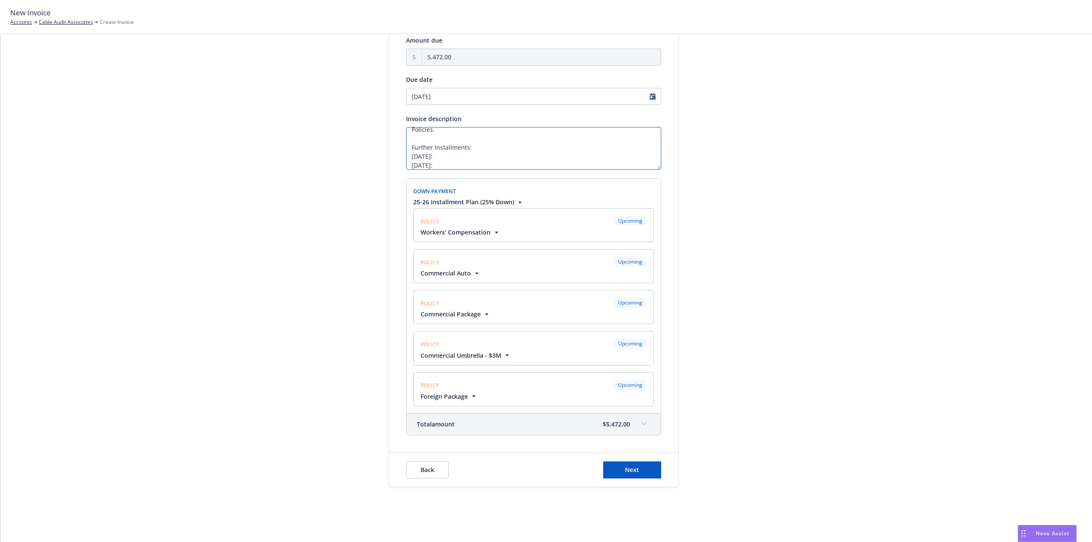
scroll to position [24, 0]
click at [452, 149] on textarea "Down Payment for Package, Auto, Worker's Comp, Foreign Package, and Umbrella Po…" at bounding box center [533, 148] width 255 height 43
paste textarea "$5,445.00"
drag, startPoint x: 497, startPoint y: 145, endPoint x: 445, endPoint y: 148, distance: 52.6
click at [445, 148] on textarea "Down Payment for Package, Auto, Worker's Comp, Foreign Package, and Umbrella Po…" at bounding box center [533, 148] width 255 height 43
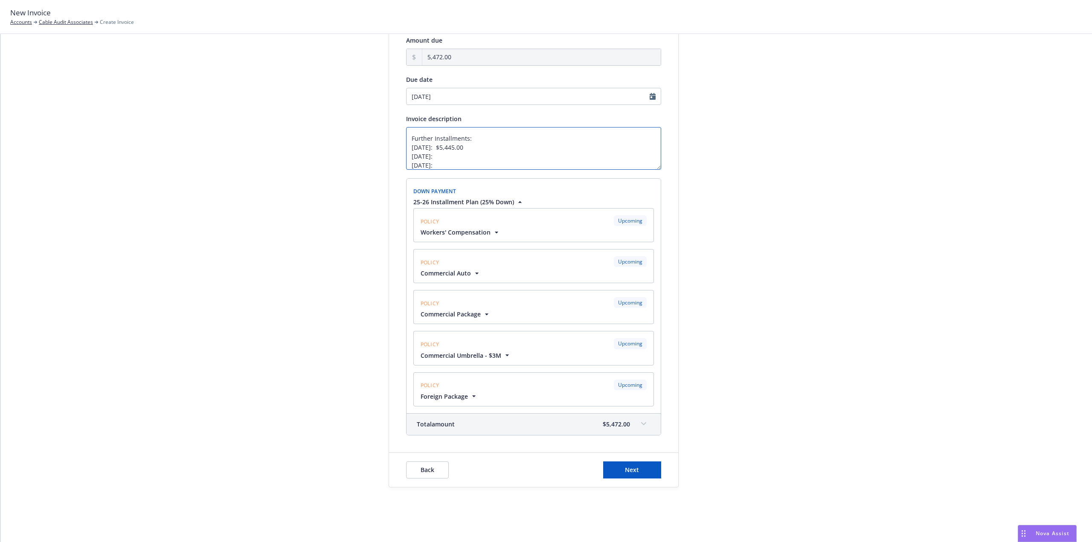
click at [446, 156] on textarea "Down Payment for Package, Auto, Worker's Comp, Foreign Package, and Umbrella Po…" at bounding box center [533, 148] width 255 height 43
paste textarea "$5,445.00"
click at [474, 164] on textarea "Down Payment for Package, Auto, Worker's Comp, Foreign Package, and Umbrella Po…" at bounding box center [533, 148] width 255 height 43
paste textarea "$5,445.00"
click at [458, 164] on textarea "Down Payment for Package, Auto, Worker's Comp, Foreign Package, and Umbrella Po…" at bounding box center [533, 148] width 255 height 43
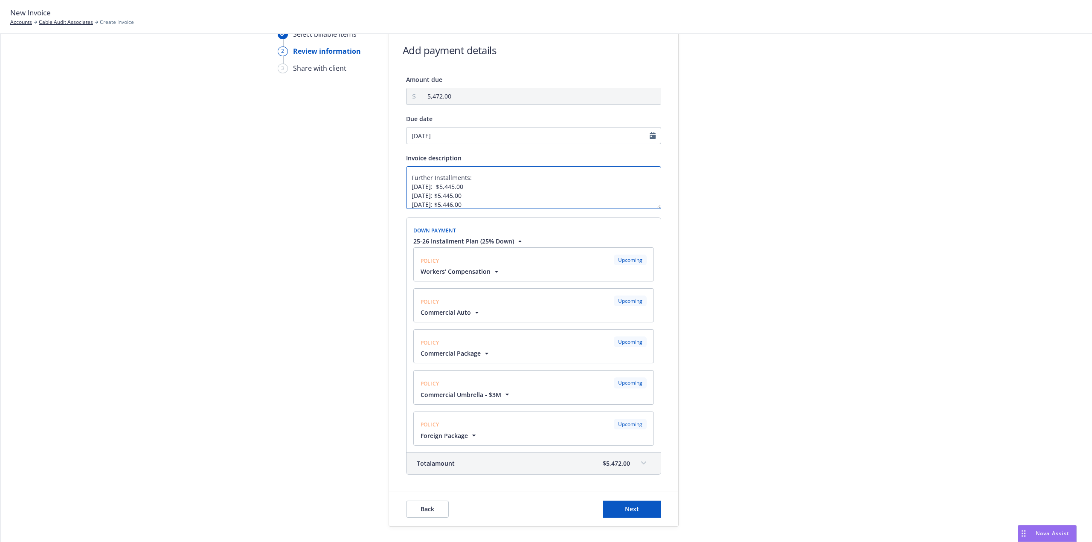
scroll to position [79, 0]
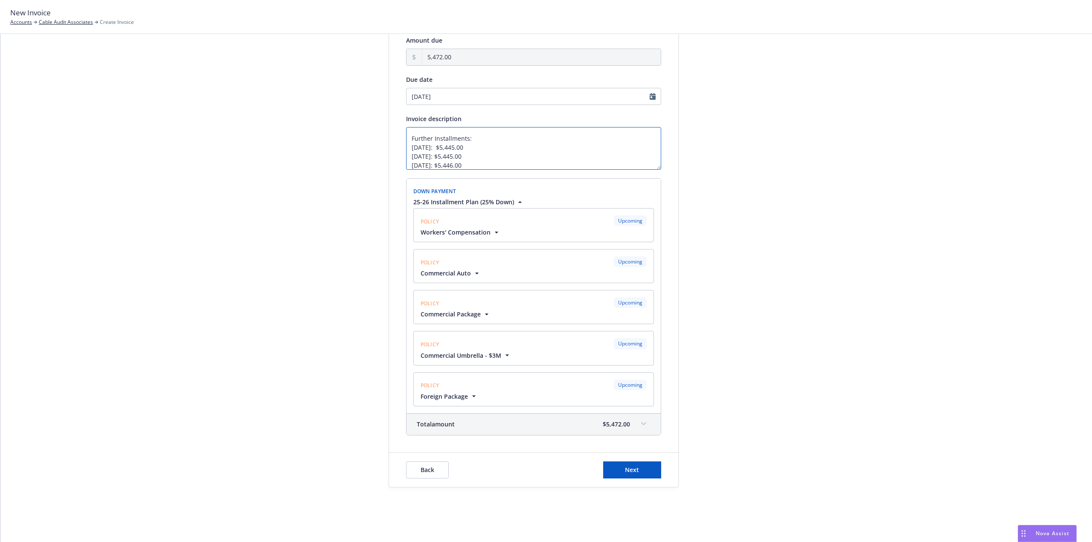
click at [494, 161] on textarea "Down Payment for Package, Auto, Worker's Comp, Foreign Package, and Umbrella Po…" at bounding box center [533, 148] width 255 height 43
type textarea "Down Payment for Package, Auto, Worker's Comp, Foreign Package, and Umbrella Po…"
click at [780, 349] on div at bounding box center [755, 239] width 119 height 498
click at [637, 463] on button "Next" at bounding box center [632, 470] width 58 height 17
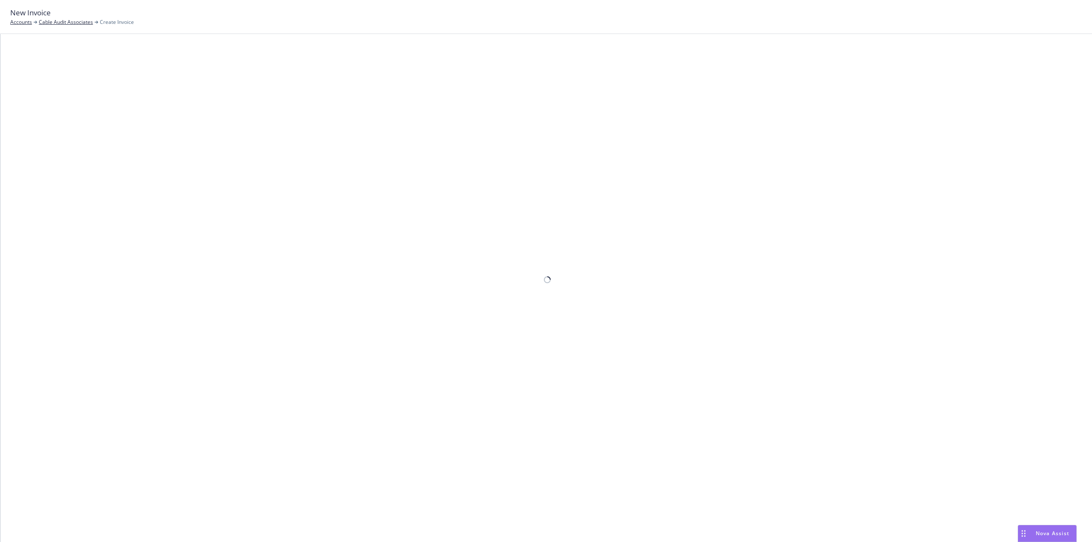
scroll to position [48, 0]
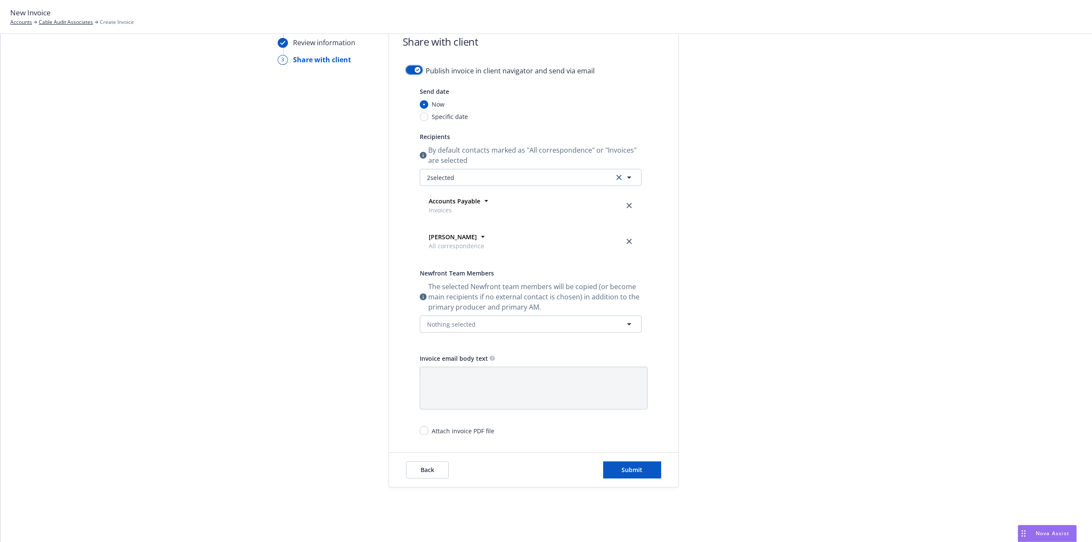
click at [416, 69] on icon "button" at bounding box center [417, 70] width 3 height 3
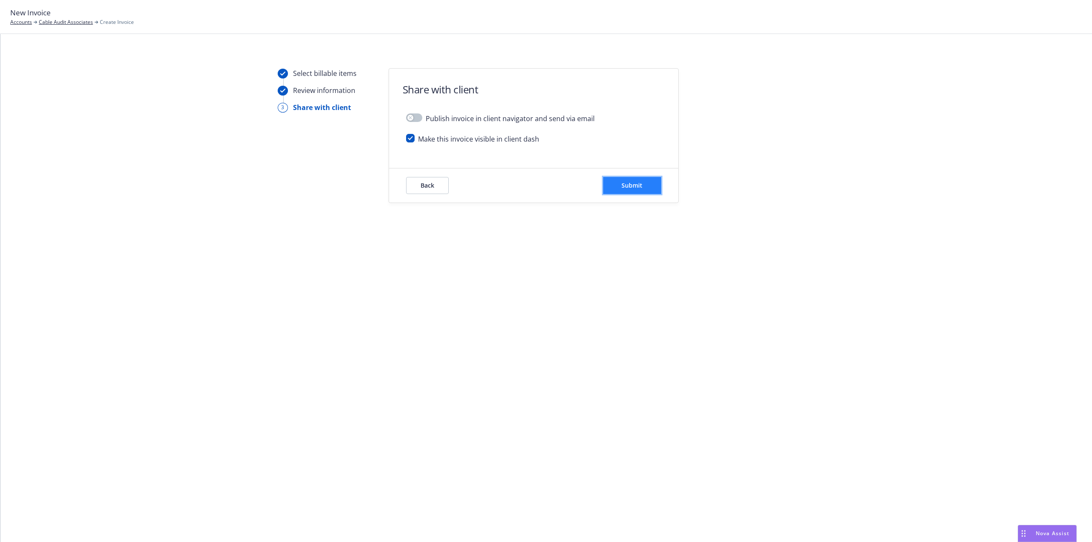
click at [634, 186] on span "Submit" at bounding box center [632, 185] width 21 height 8
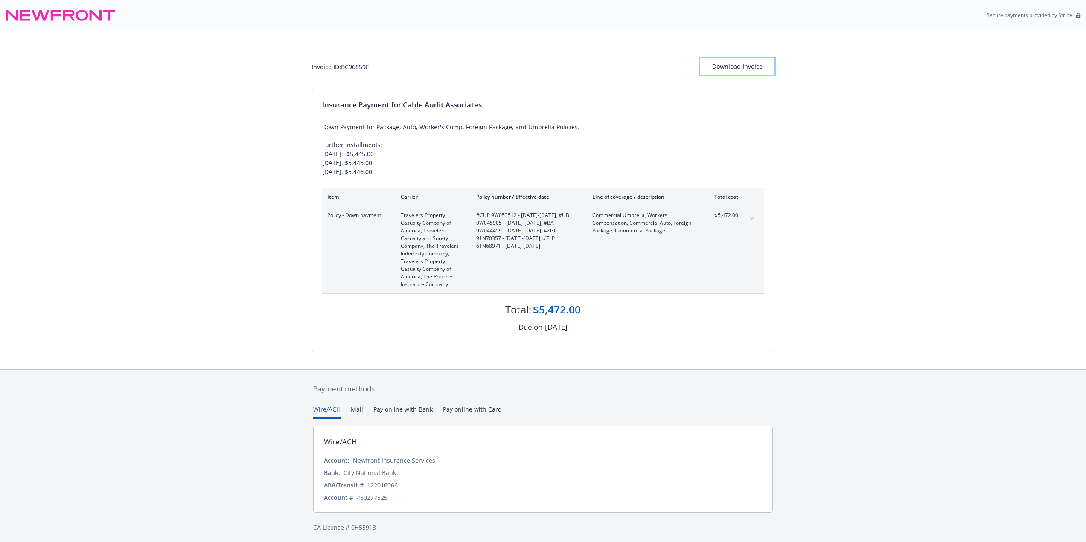
click at [750, 62] on div "Download Invoice" at bounding box center [737, 66] width 75 height 16
click at [871, 122] on div "Invoice ID: BC96859F Download Invoice Insurance Payment for Cable Audit Associa…" at bounding box center [543, 200] width 1086 height 339
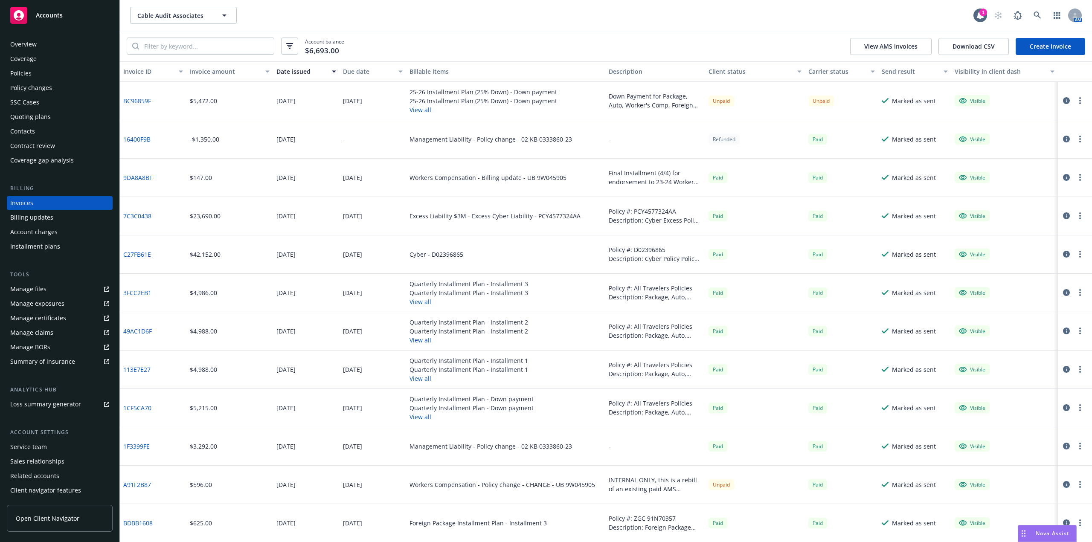
click at [43, 136] on div "Contacts" at bounding box center [59, 132] width 99 height 14
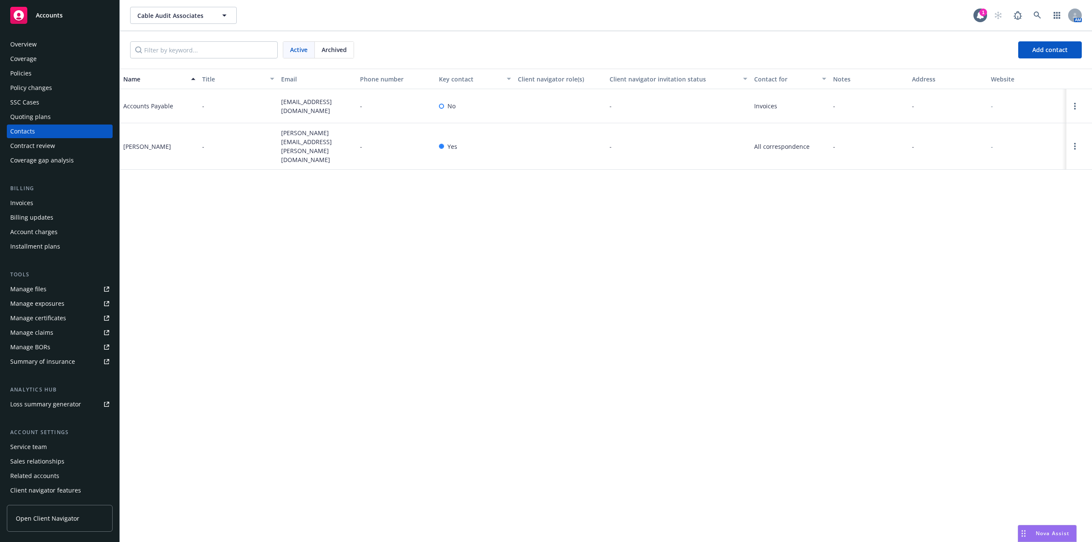
click at [28, 72] on div "Policies" at bounding box center [20, 74] width 21 height 14
